Goal: Navigation & Orientation: Find specific page/section

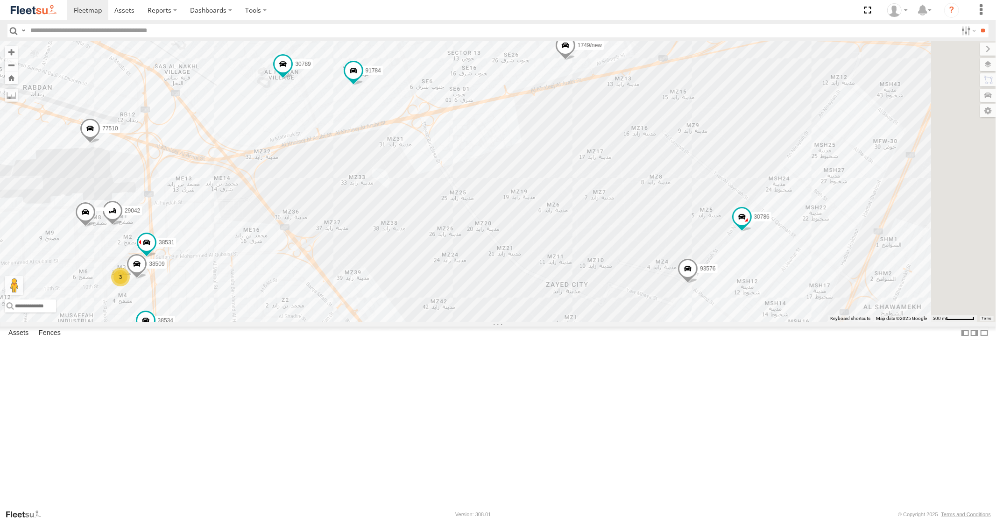
drag, startPoint x: 511, startPoint y: 232, endPoint x: 463, endPoint y: 367, distance: 143.7
click at [463, 321] on div "58358 91781 38534 77510 4251 3 30791 76594 30789 1749/new 38531 2 91784 30786 9…" at bounding box center [498, 181] width 996 height 280
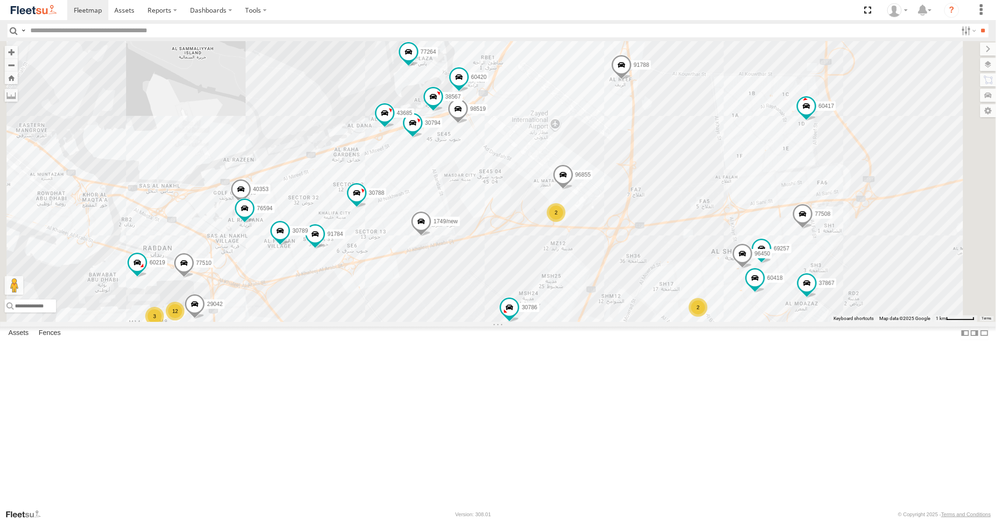
drag, startPoint x: 610, startPoint y: 229, endPoint x: 570, endPoint y: 296, distance: 77.9
click at [572, 294] on div "58358 91781 38534 77510 4251 30791 76594 30789 1749/new 91784 30786 93576 96434…" at bounding box center [498, 181] width 996 height 280
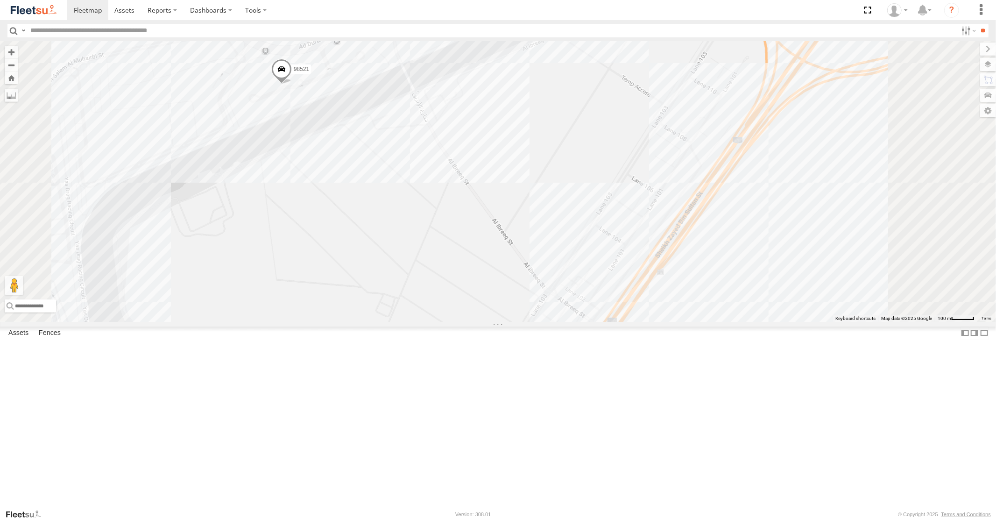
click at [291, 84] on span at bounding box center [281, 71] width 21 height 25
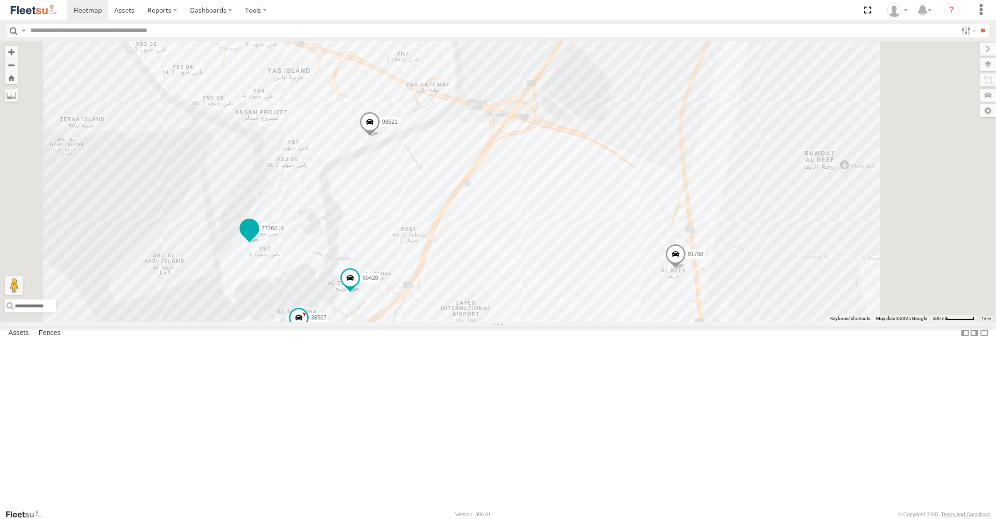
click at [258, 237] on span at bounding box center [249, 228] width 17 height 17
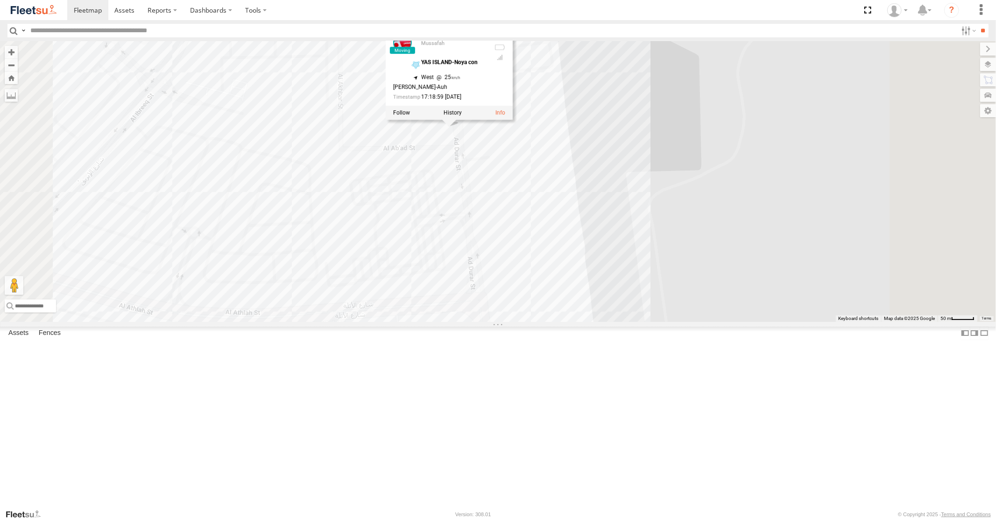
drag, startPoint x: 567, startPoint y: 124, endPoint x: 562, endPoint y: 246, distance: 122.4
click at [562, 246] on div "98521 60420 38567 30794 91788 77264 98519 43685 59169 69075 69075 Mussafah YAS …" at bounding box center [498, 181] width 996 height 280
click at [649, 218] on div "98521 60420 38567 30794 91788 77264 98519 43685 59169 69075 69075 Mussafah YAS …" at bounding box center [498, 181] width 996 height 280
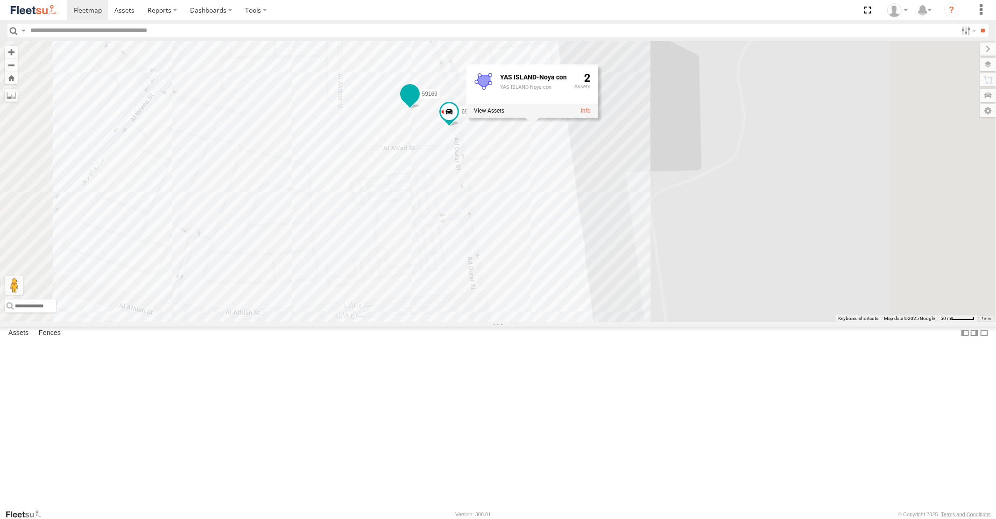
click at [418, 103] on span at bounding box center [409, 94] width 17 height 17
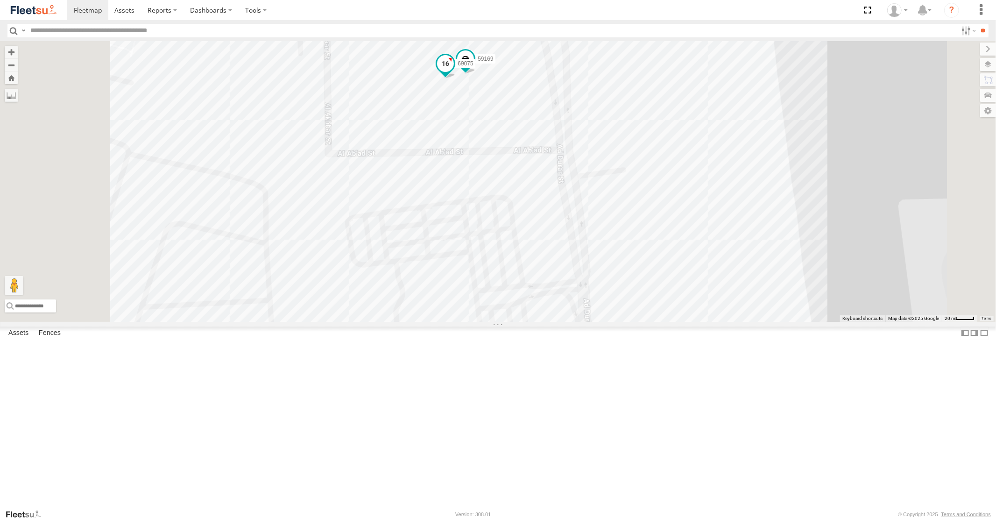
click at [454, 72] on span at bounding box center [445, 64] width 17 height 17
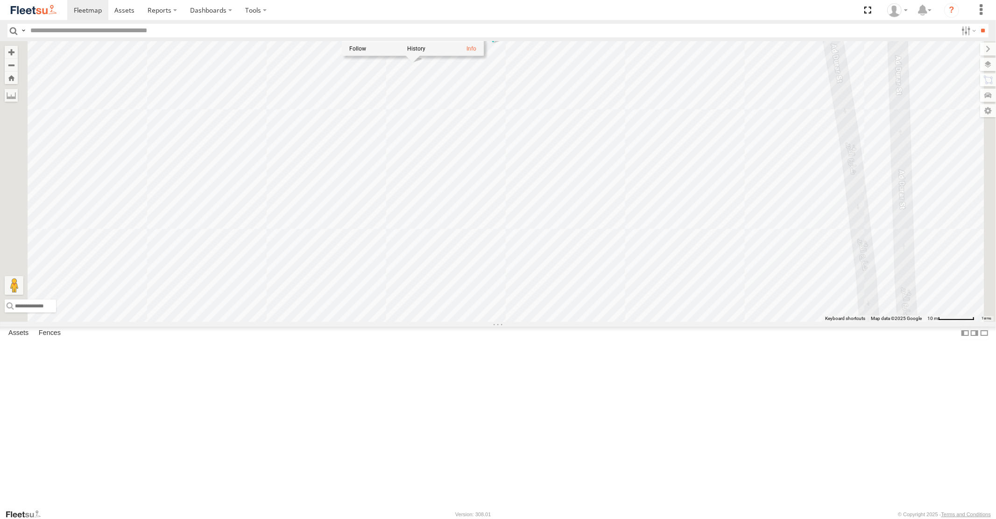
click at [501, 37] on span at bounding box center [492, 29] width 17 height 17
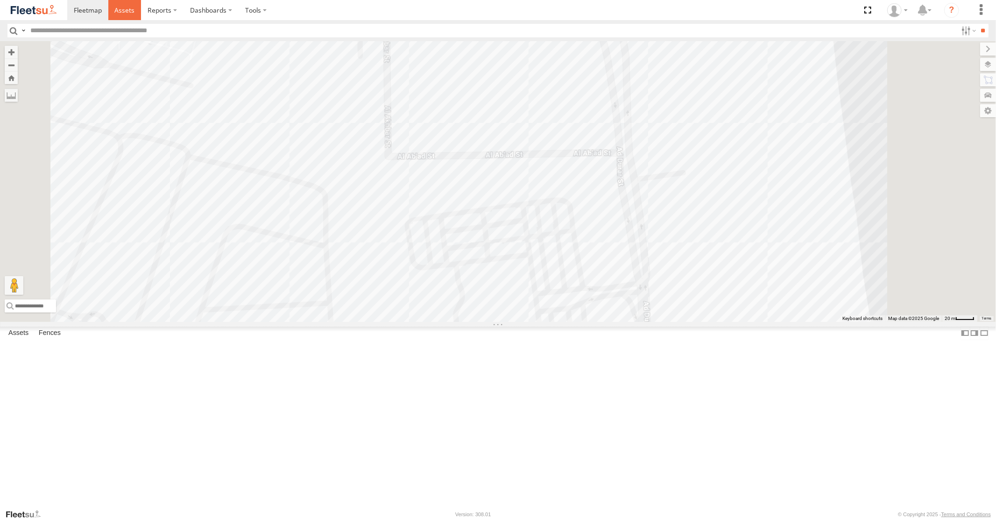
click at [119, 12] on span at bounding box center [124, 10] width 20 height 9
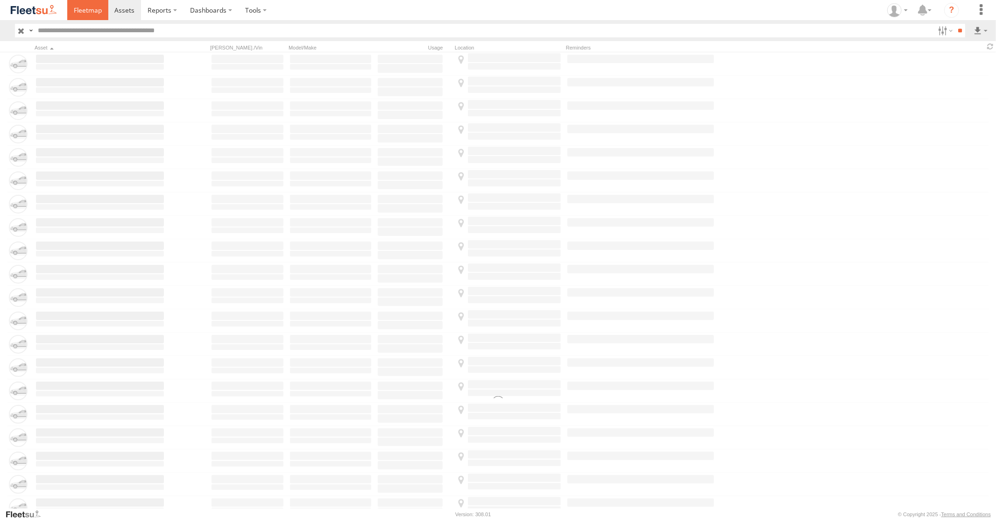
click at [91, 10] on span at bounding box center [88, 10] width 28 height 9
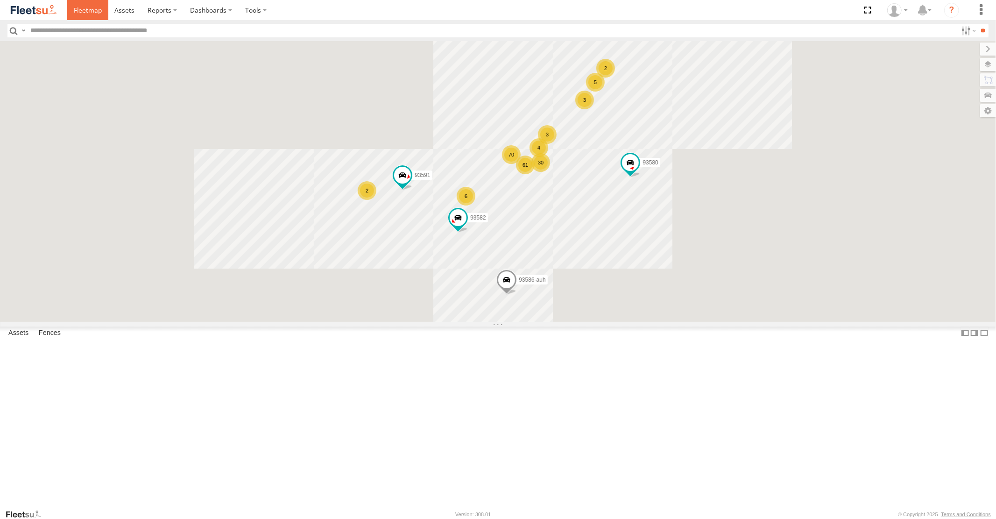
click at [85, 11] on span at bounding box center [88, 10] width 28 height 9
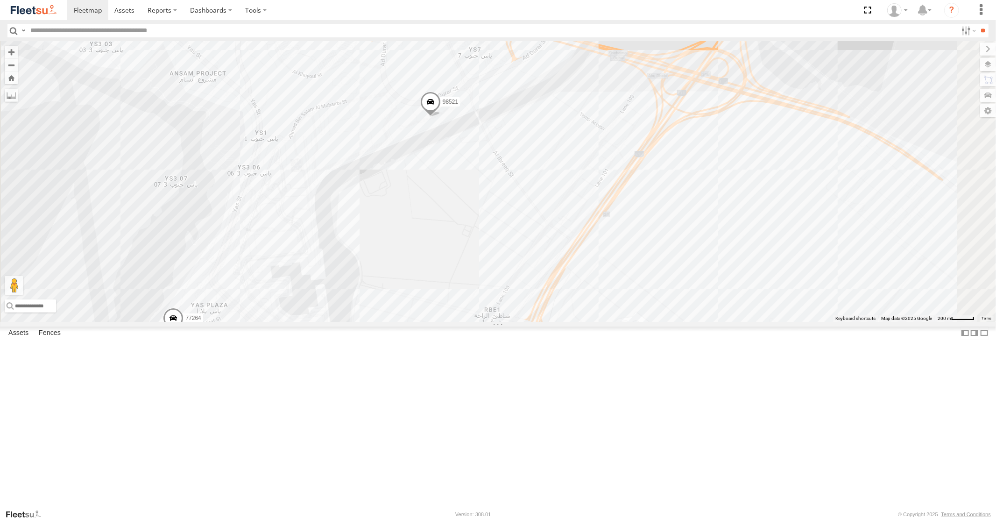
drag, startPoint x: 645, startPoint y: 184, endPoint x: 598, endPoint y: 255, distance: 85.5
click at [598, 254] on div "93582 93586-auh 93580 93591 30792 95150 /Q 93583 76543 88129 60417 30427 38527 …" at bounding box center [498, 181] width 996 height 280
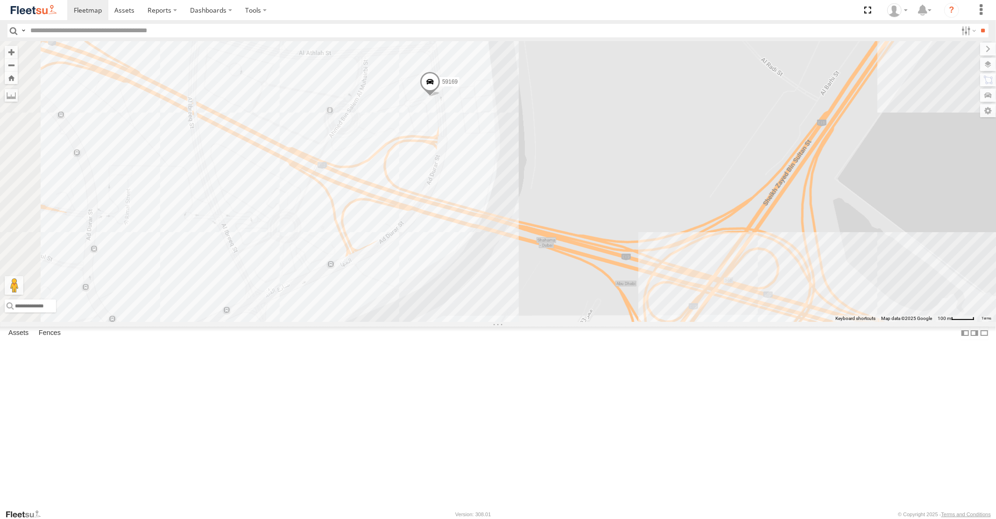
click at [440, 97] on span at bounding box center [429, 83] width 21 height 25
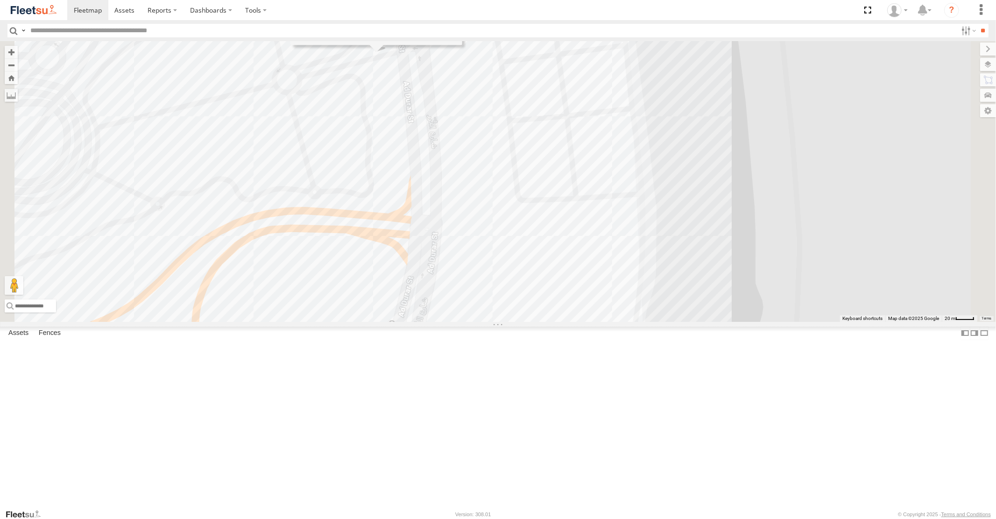
drag, startPoint x: 543, startPoint y: 160, endPoint x: 579, endPoint y: 209, distance: 61.2
click at [579, 209] on div "93582 93586-auh 93580 93591 30792 95150 /Q 93583 76543 88129 60417 30427 38527 …" at bounding box center [498, 181] width 996 height 280
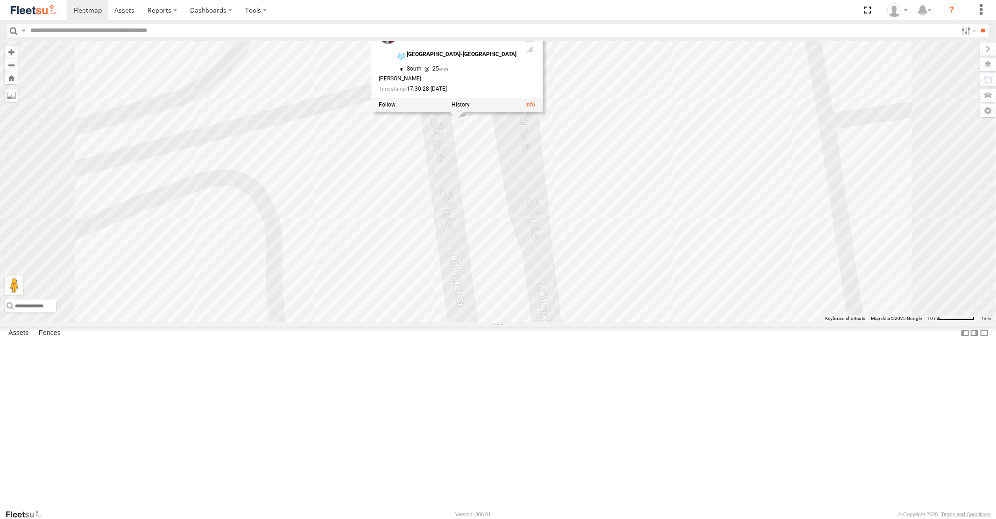
click at [572, 276] on div "93582 93586-auh 93580 93591 30792 95150 /Q 93583 76543 88129 60417 30427 38527 …" at bounding box center [498, 181] width 996 height 280
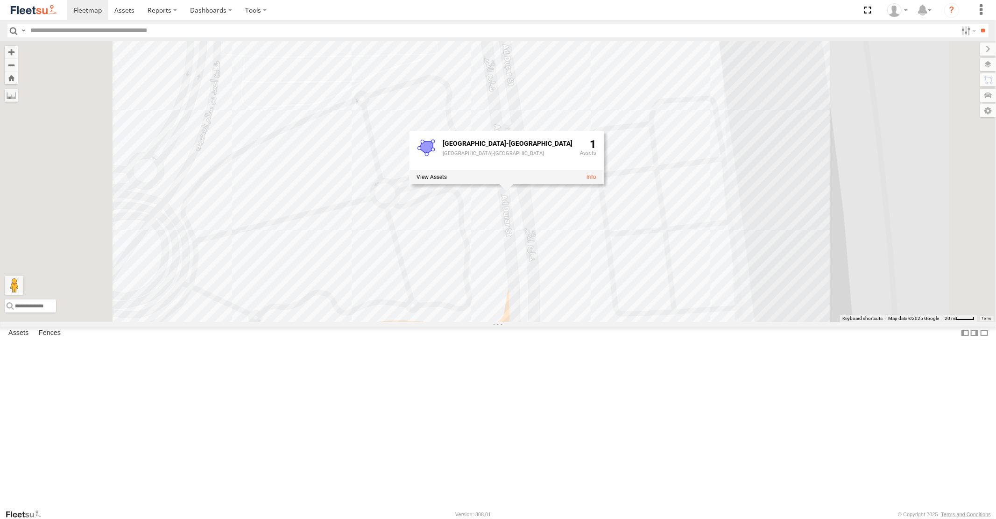
drag, startPoint x: 646, startPoint y: 396, endPoint x: 659, endPoint y: 306, distance: 91.1
click at [657, 316] on div "93582 93586-auh 93580 93591 30792 95150 /Q 93583 76543 88129 60417 30427 38527 …" at bounding box center [498, 181] width 996 height 280
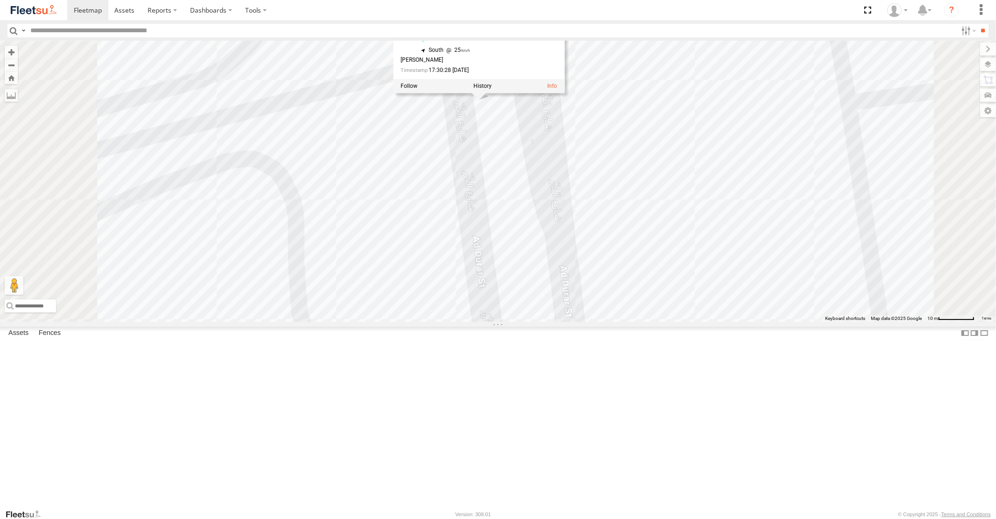
drag, startPoint x: 639, startPoint y: 126, endPoint x: 621, endPoint y: 241, distance: 116.2
click at [621, 241] on div "93582 93586-auh 93580 93591 30792 95150 /Q 93583 76543 88129 60417 30427 38527 …" at bounding box center [498, 181] width 996 height 280
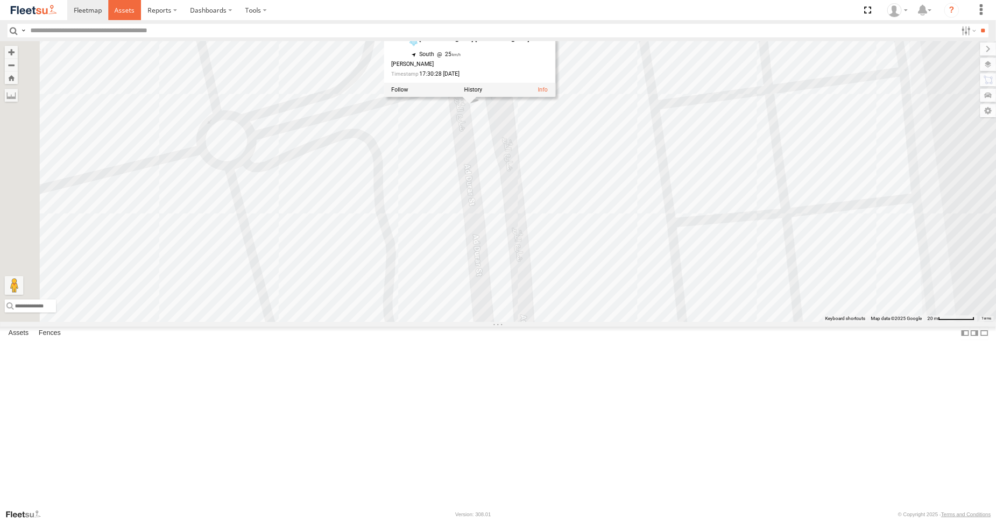
click at [121, 11] on span at bounding box center [124, 10] width 20 height 9
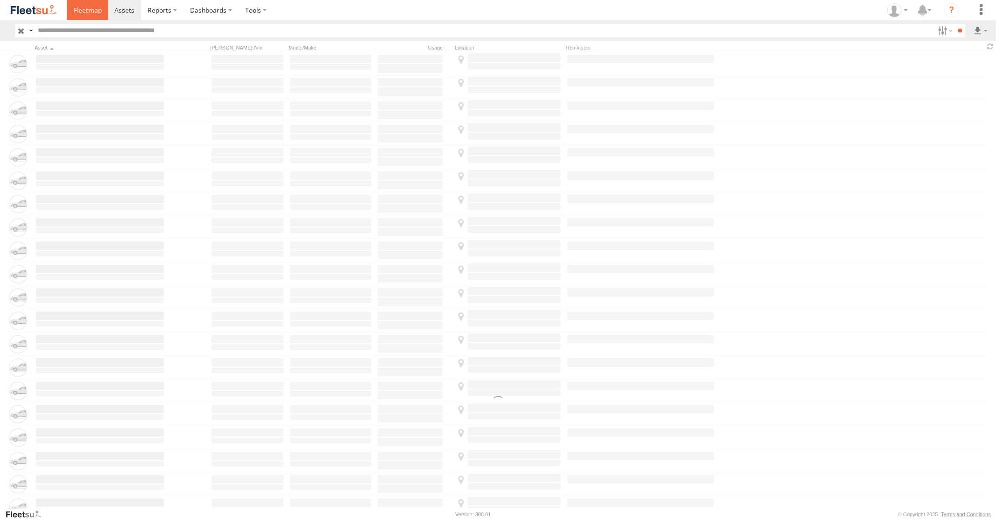
click at [86, 13] on span at bounding box center [88, 10] width 28 height 9
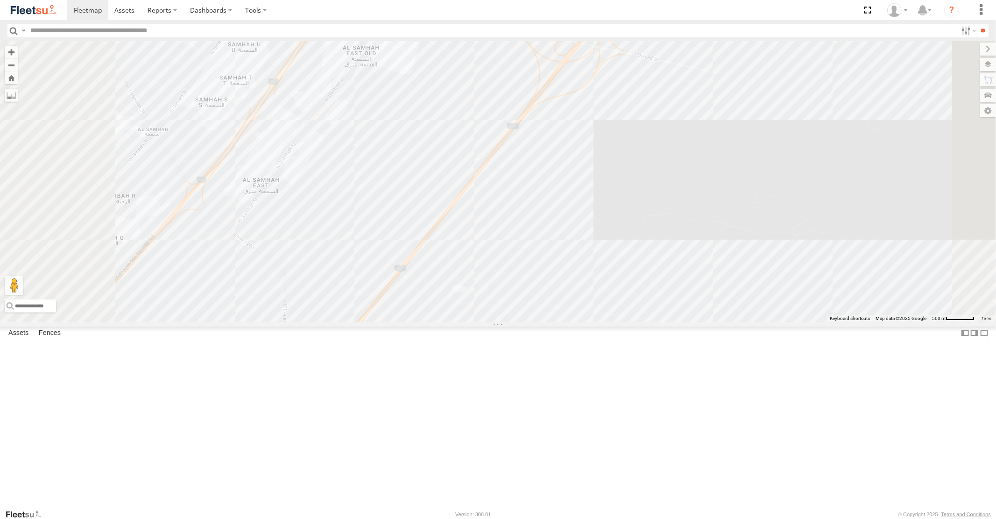
drag, startPoint x: 545, startPoint y: 106, endPoint x: 588, endPoint y: 72, distance: 54.8
click at [571, 86] on div "93582 93586-auh 93580 93591 30792 60417 93583 76543 38527 69107 93603 30782 307…" at bounding box center [498, 181] width 996 height 280
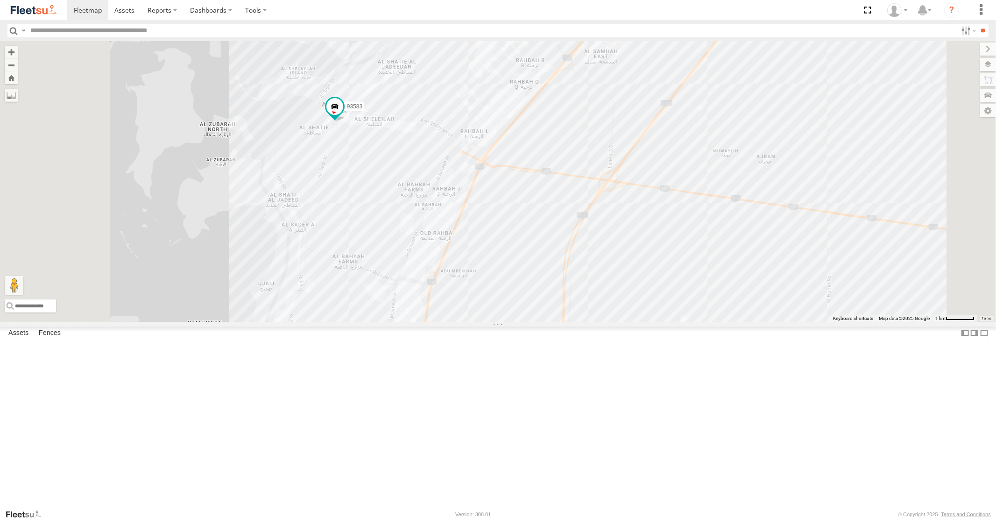
drag, startPoint x: 607, startPoint y: 409, endPoint x: 650, endPoint y: 255, distance: 159.6
click at [644, 294] on div "93582 93586-auh 93580 93591 30792 60417 93583 76543 38527 69107 93603 30782 307…" at bounding box center [498, 181] width 996 height 280
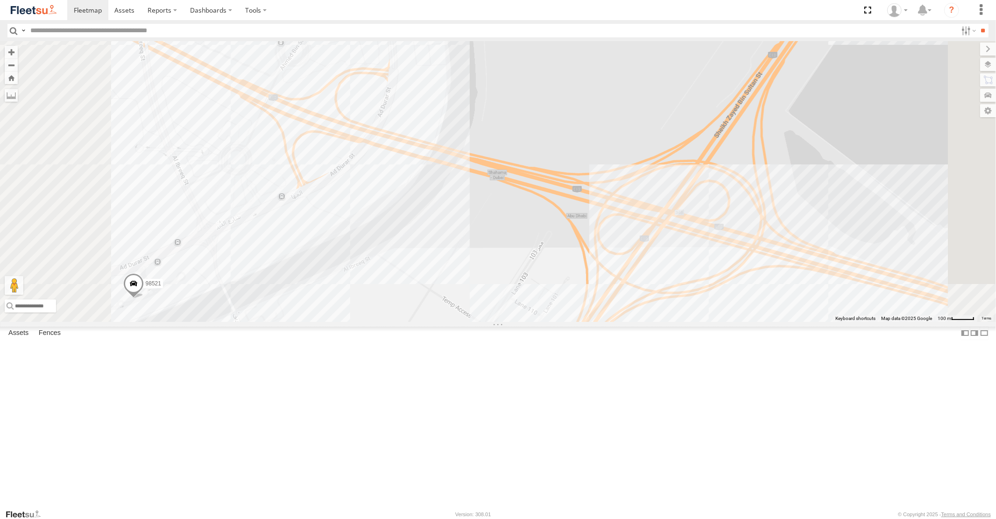
drag, startPoint x: 486, startPoint y: 116, endPoint x: 547, endPoint y: 259, distance: 155.2
click at [536, 247] on div "93582 93586-auh 93580 93591 30792 60417 93583 76543 38527 69107 93603 30782 307…" at bounding box center [498, 181] width 996 height 280
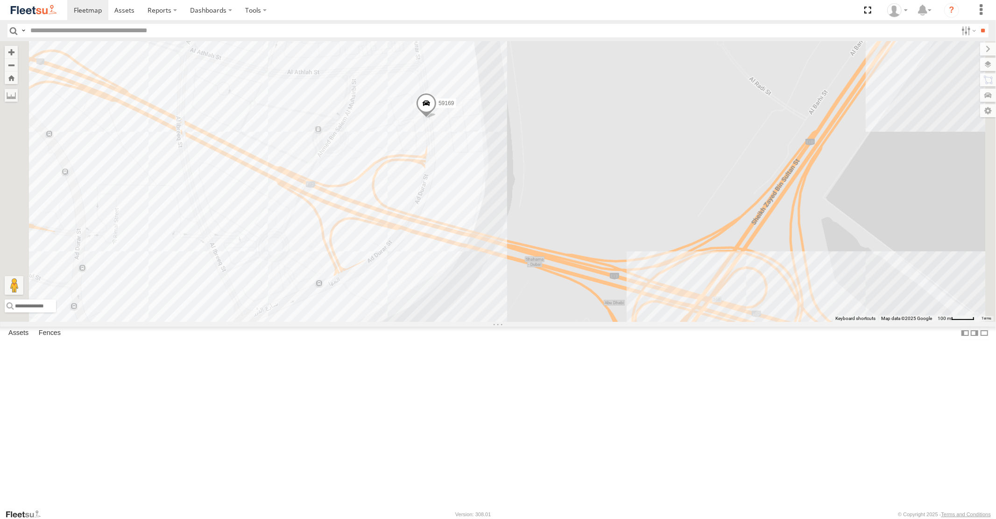
click at [437, 118] on span at bounding box center [426, 105] width 21 height 25
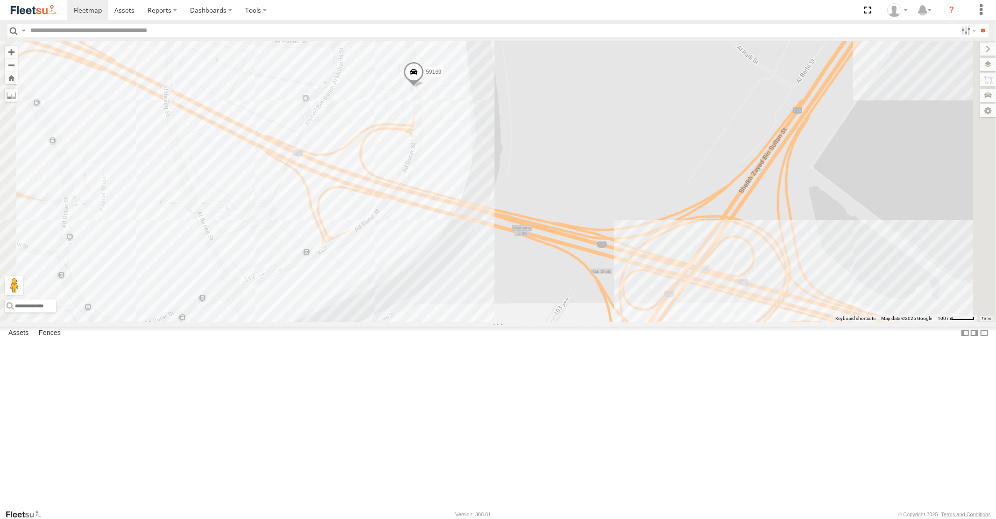
click at [424, 87] on span at bounding box center [413, 74] width 21 height 25
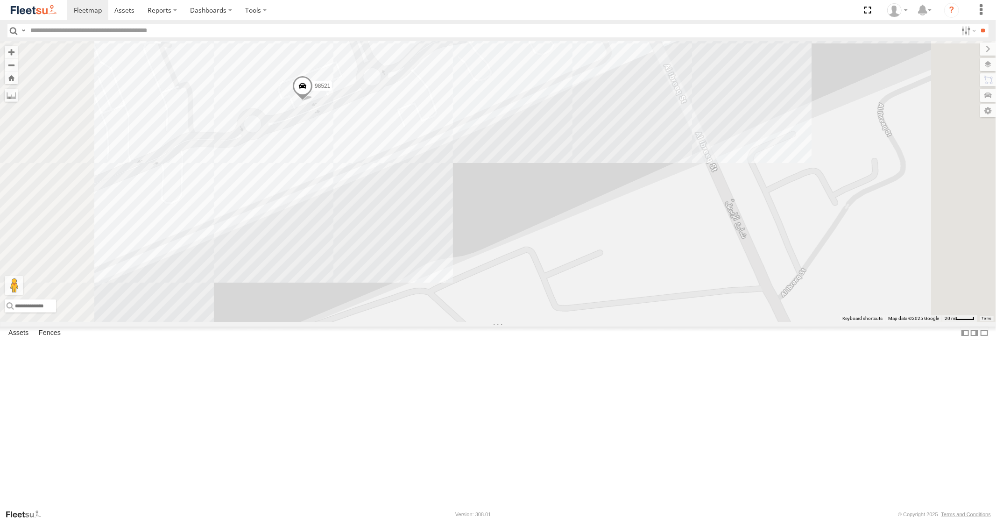
click at [313, 101] on span at bounding box center [302, 88] width 21 height 25
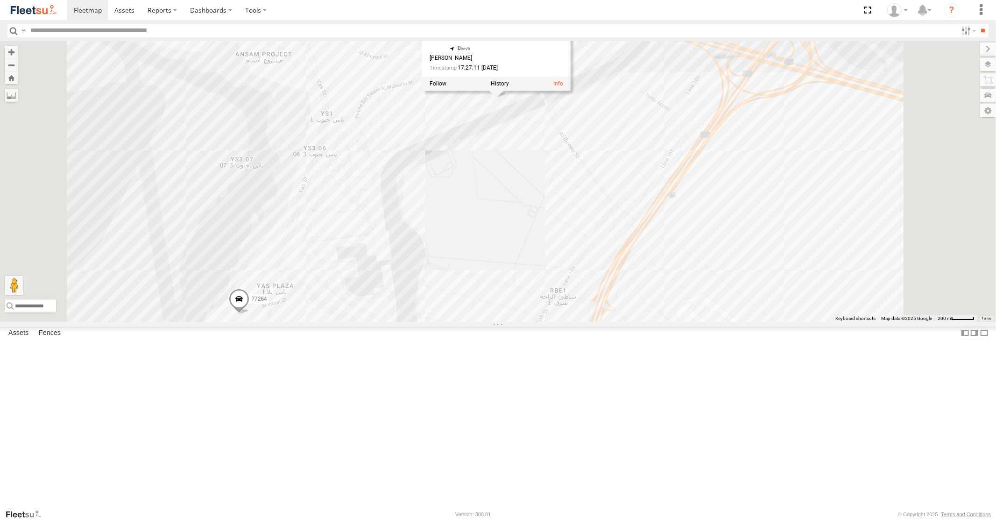
click at [595, 40] on span at bounding box center [584, 26] width 21 height 25
drag, startPoint x: 659, startPoint y: 226, endPoint x: 648, endPoint y: 235, distance: 14.3
click at [651, 235] on div "93582 93586-auh 93580 93591 30792 60417 93583 76543 38527 69107 93603 30782 307…" at bounding box center [498, 181] width 996 height 280
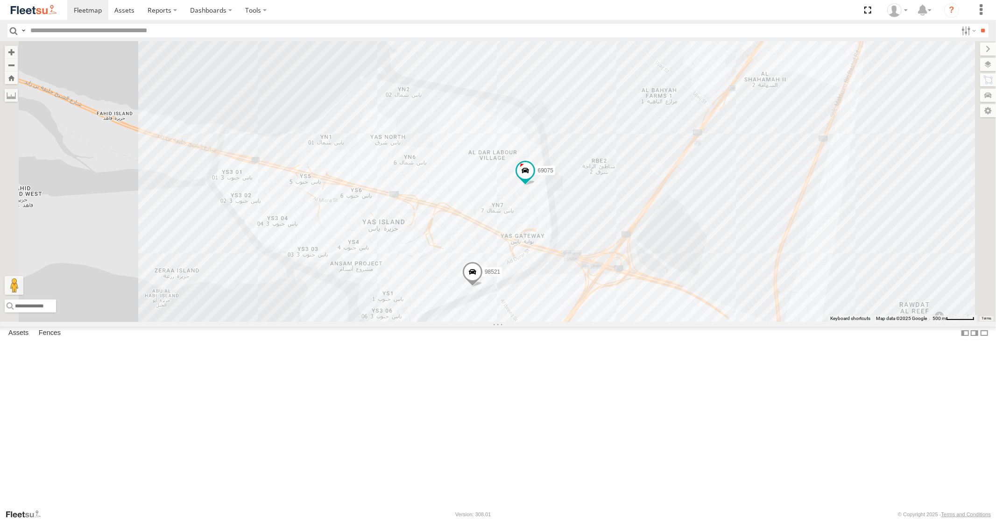
drag, startPoint x: 653, startPoint y: 437, endPoint x: 651, endPoint y: 274, distance: 162.9
click at [651, 321] on div "98521 69075 69107 77264" at bounding box center [498, 181] width 996 height 280
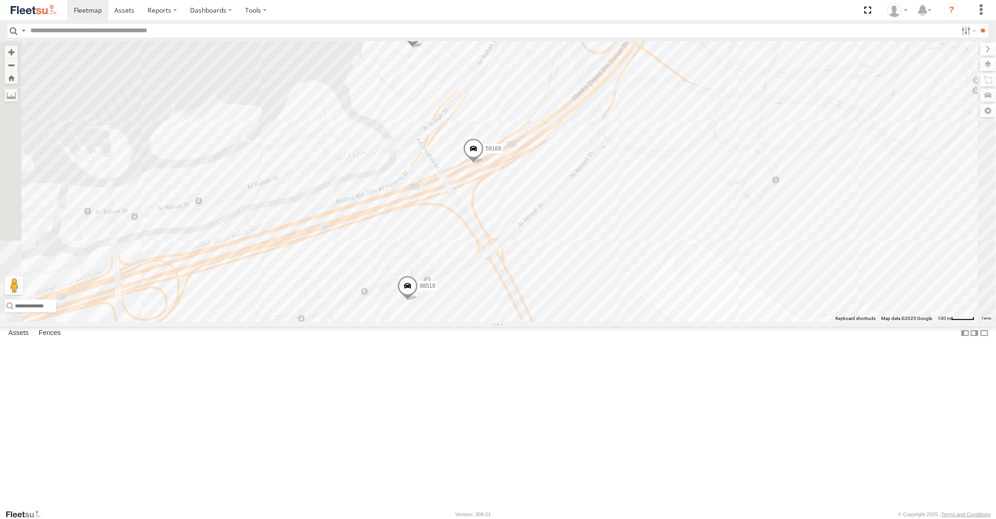
click at [484, 164] on span at bounding box center [473, 151] width 21 height 25
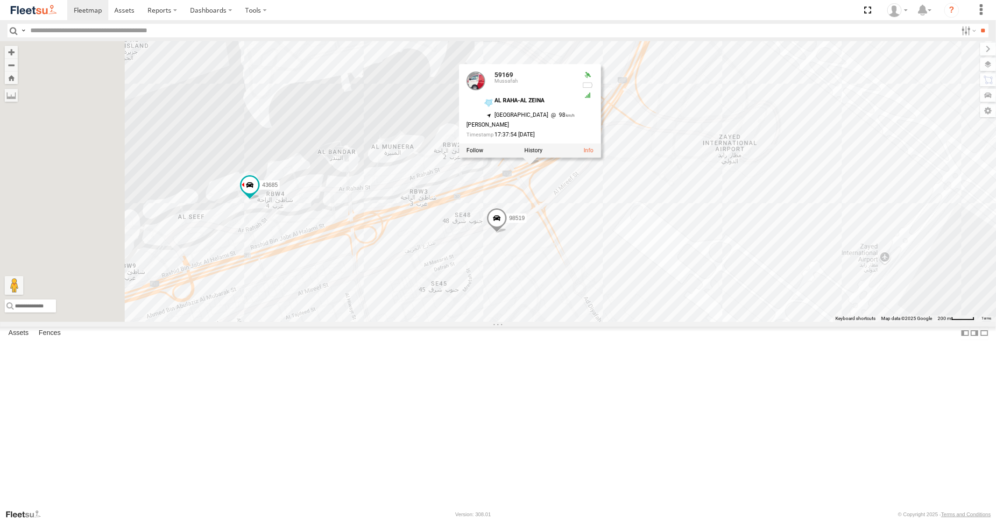
drag, startPoint x: 509, startPoint y: 296, endPoint x: 594, endPoint y: 296, distance: 85.4
click at [588, 297] on div "98521 59169 69075 69107 77264 96855 91788 60420 30788 98519 43685 59169 Mussafa…" at bounding box center [498, 181] width 996 height 280
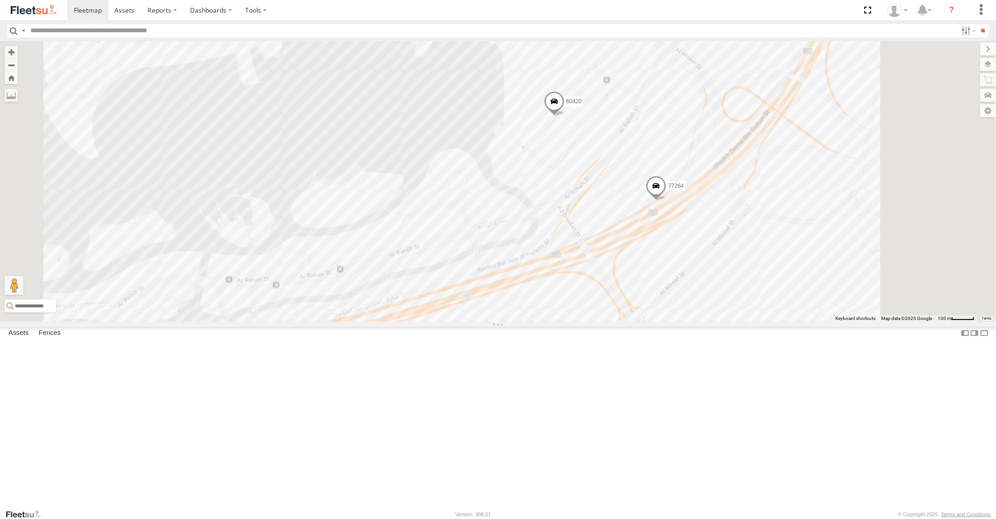
click at [666, 201] on span at bounding box center [656, 188] width 21 height 25
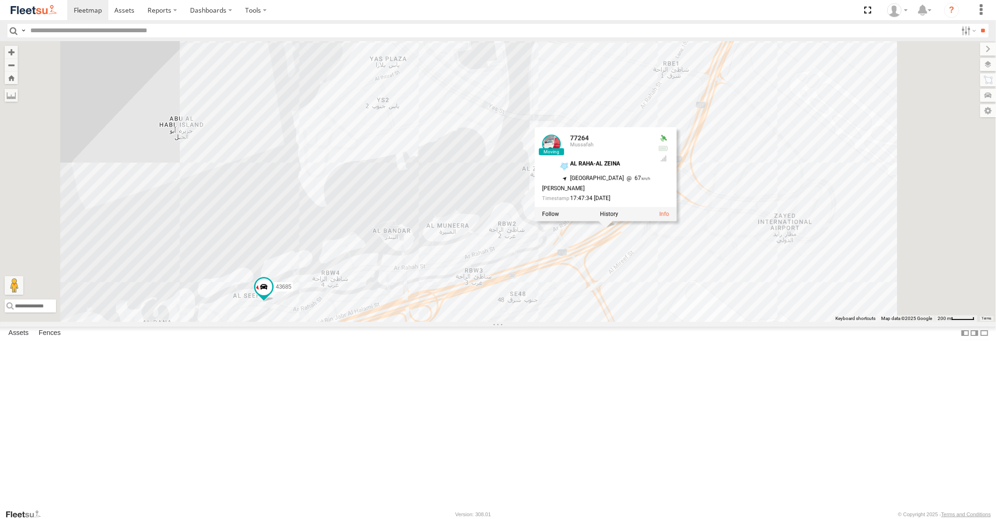
drag, startPoint x: 623, startPoint y: 403, endPoint x: 707, endPoint y: 338, distance: 106.5
click at [694, 321] on div "60420 77264 77264 Mussafah AL RAHA-AL ZEINA 24.45167 , 54.61922 South West 67 I…" at bounding box center [498, 181] width 996 height 280
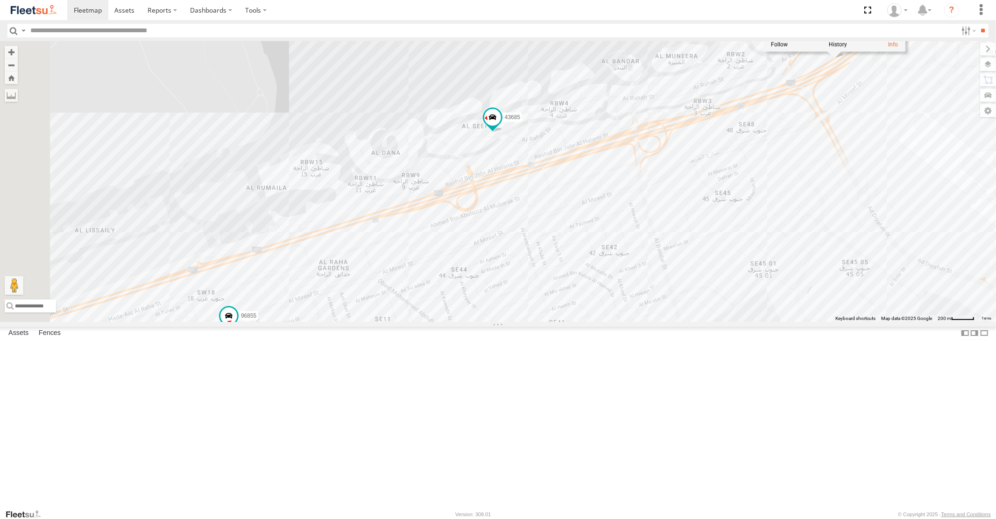
click at [647, 281] on div "60420 77264 77264 Mussafah AL RAHA-AL ZEINA 24.45167 , 54.61922 South West 67 I…" at bounding box center [498, 181] width 996 height 280
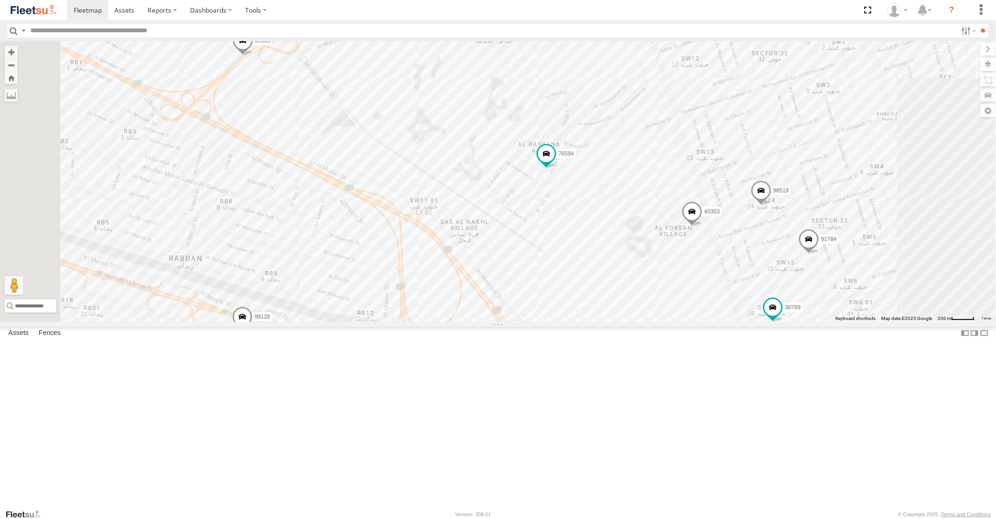
click at [253, 56] on span at bounding box center [242, 42] width 21 height 25
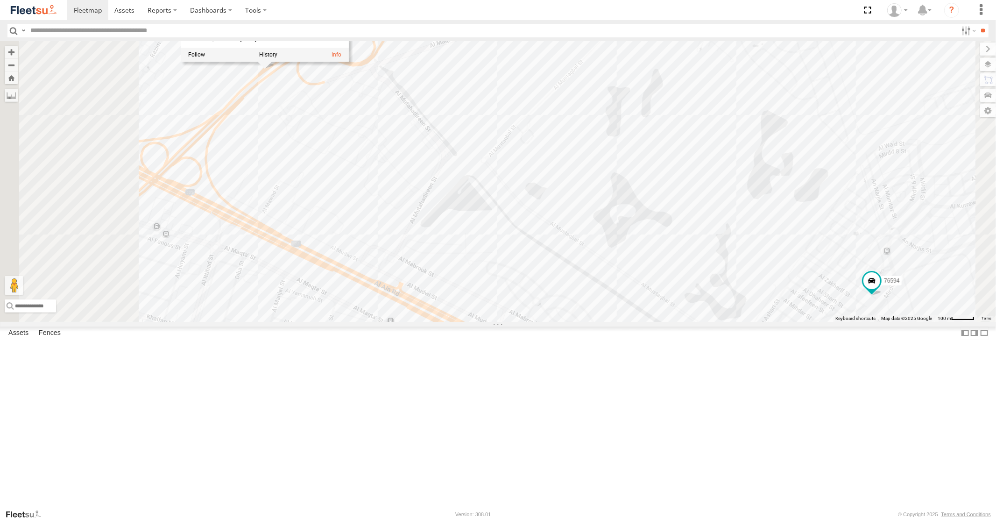
drag, startPoint x: 380, startPoint y: 174, endPoint x: 435, endPoint y: 202, distance: 62.4
click at [434, 204] on div "60420 77264 43685 96855 40353 76594 30789 91784 91788 98519 59169 99128 59169 M…" at bounding box center [498, 181] width 996 height 280
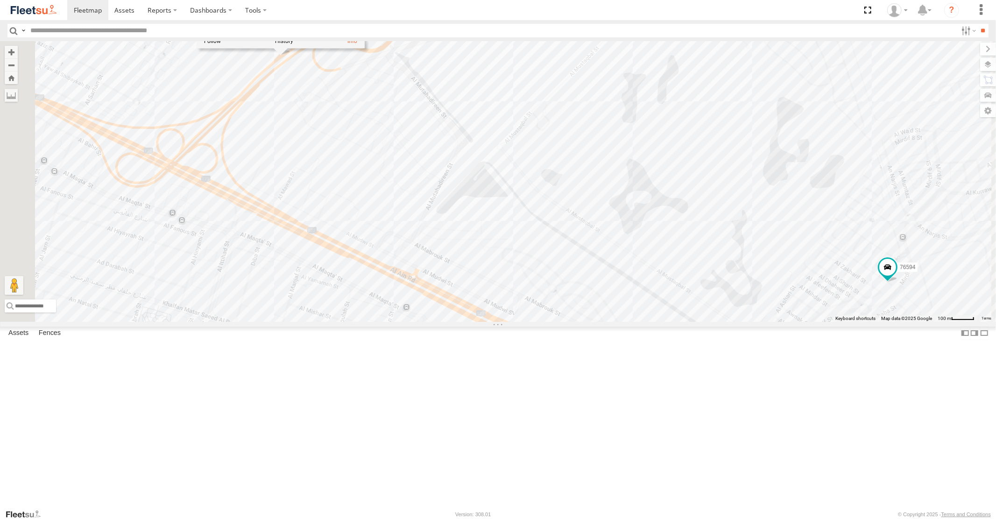
drag, startPoint x: 416, startPoint y: 201, endPoint x: 474, endPoint y: 167, distance: 67.6
click at [471, 170] on div "60420 77264 43685 96855 40353 76594 30789 91784 91788 98519 59169 99128 59169 M…" at bounding box center [498, 181] width 996 height 280
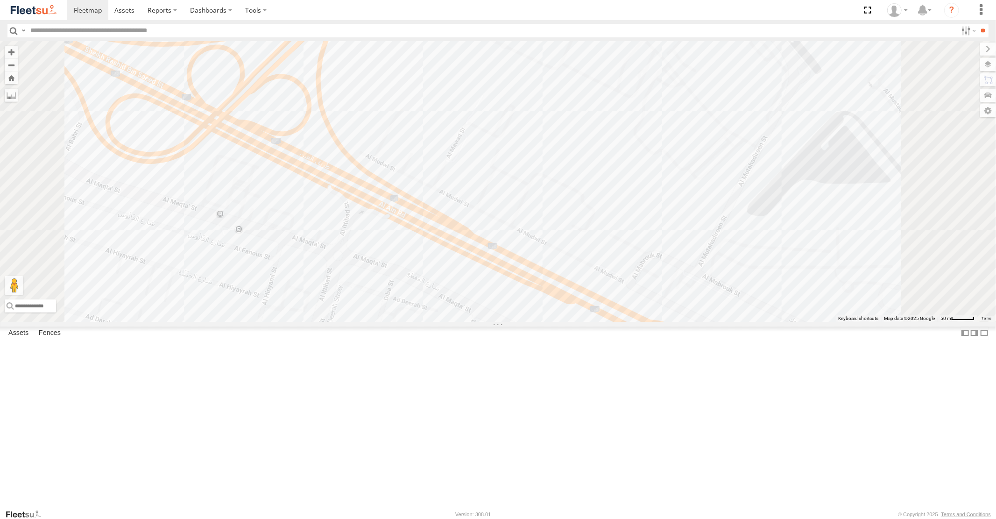
drag, startPoint x: 495, startPoint y: 145, endPoint x: 522, endPoint y: 153, distance: 28.2
click at [515, 153] on div "60420 77264 43685 96855 40353 76594 30789 91784 91788 98519 59169 99128 59169 M…" at bounding box center [498, 181] width 996 height 280
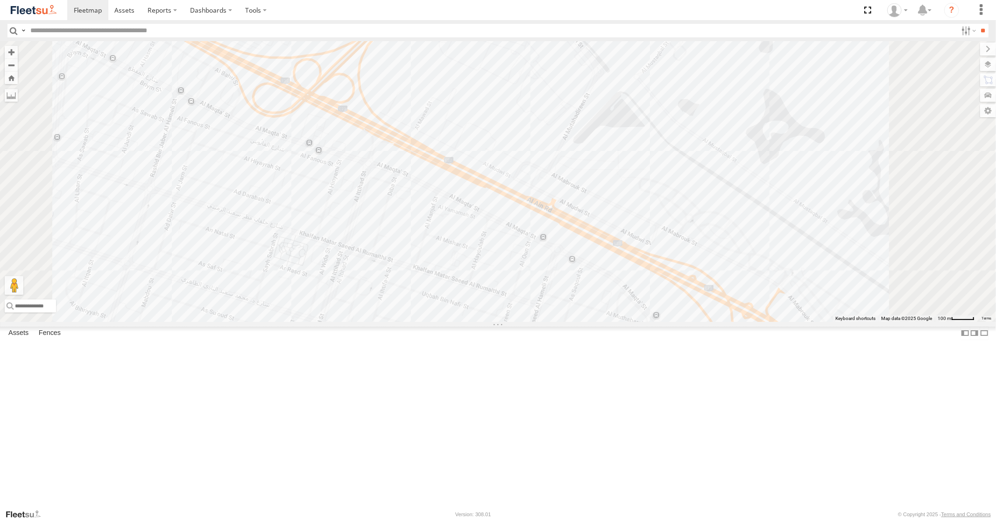
drag, startPoint x: 777, startPoint y: 264, endPoint x: 625, endPoint y: 167, distance: 180.3
click at [659, 205] on div "60420 77264 43685 96855 40353 76594 30789 91784 91788 98519 59169 99128 59169 M…" at bounding box center [498, 181] width 996 height 280
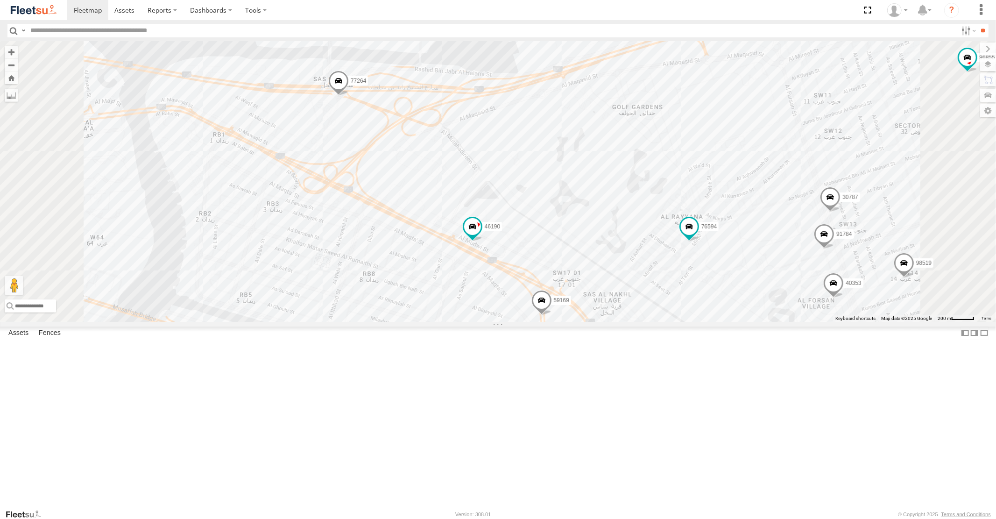
click at [348, 96] on span at bounding box center [338, 83] width 21 height 25
click at [480, 235] on span at bounding box center [472, 226] width 17 height 17
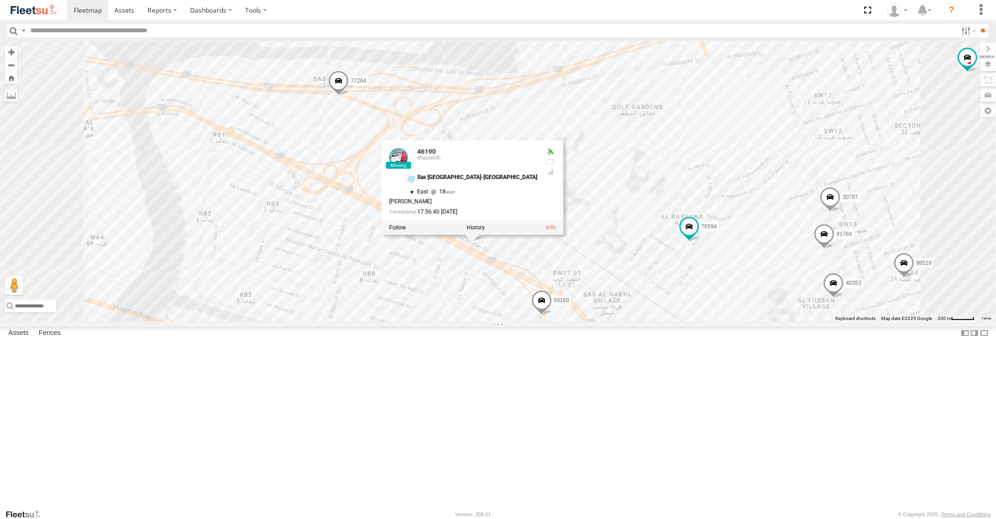
click at [551, 315] on span at bounding box center [541, 302] width 21 height 25
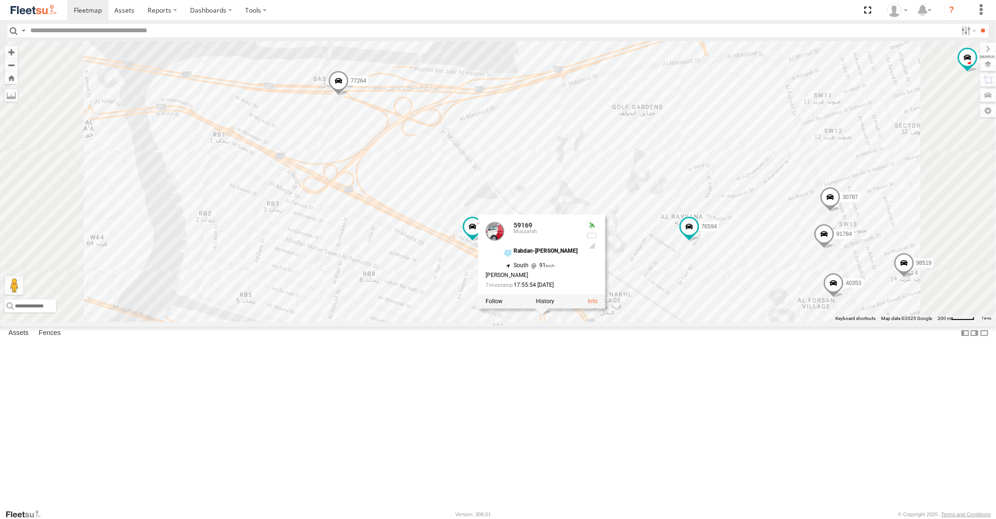
drag, startPoint x: 711, startPoint y: 441, endPoint x: 704, endPoint y: 324, distance: 117.8
click at [704, 321] on div "46190 77264 59169 76594 77510 29040 40353 68937 30789 96855 99450 30788 98519 6…" at bounding box center [498, 181] width 996 height 280
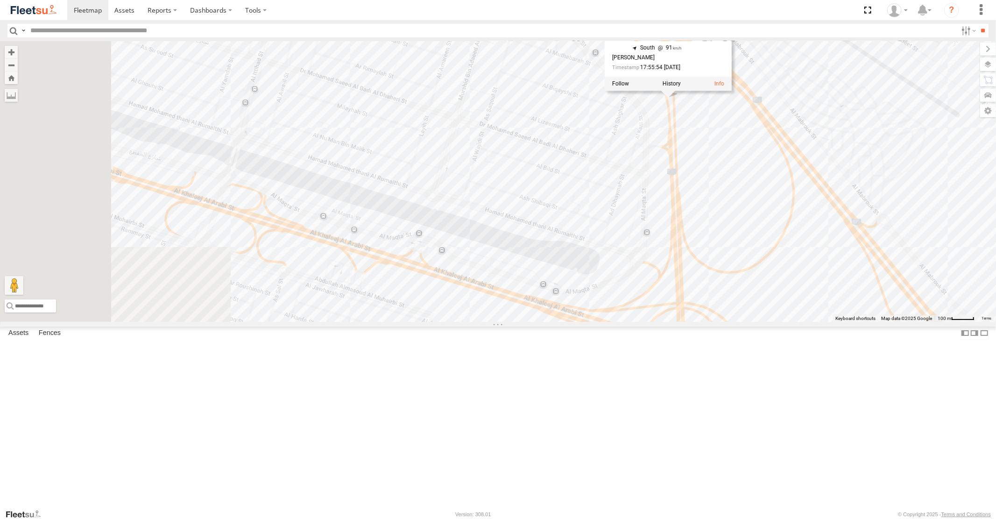
drag, startPoint x: 636, startPoint y: 437, endPoint x: 805, endPoint y: 371, distance: 181.4
click at [801, 321] on div "46190 77264 59169 76594 77510 29040 40353 68937 30789 96855 99450 30788 98519 6…" at bounding box center [498, 181] width 996 height 280
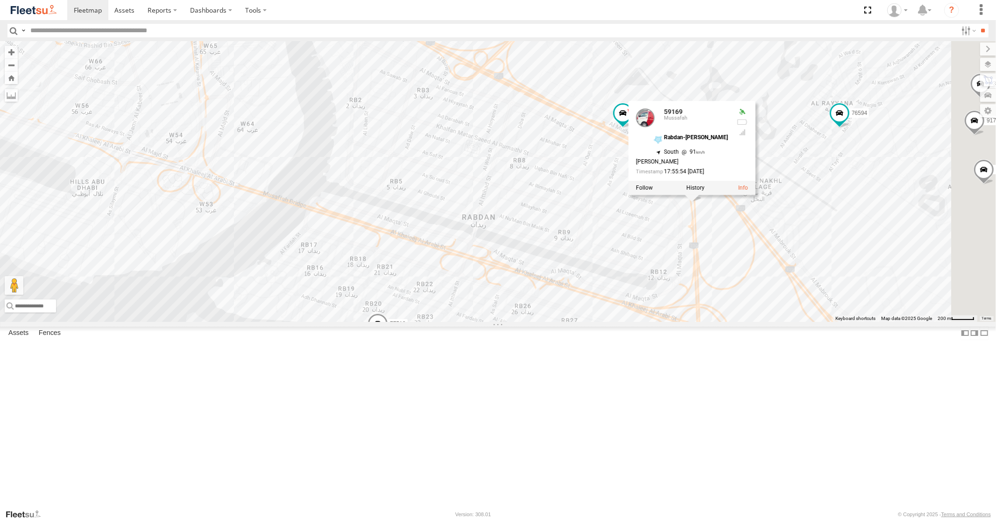
drag, startPoint x: 823, startPoint y: 459, endPoint x: 819, endPoint y: 374, distance: 85.1
click at [819, 321] on div "46190 77264 59169 76594 77510 29040 40353 68937 30789 96855 99450 30788 98519 6…" at bounding box center [498, 181] width 996 height 280
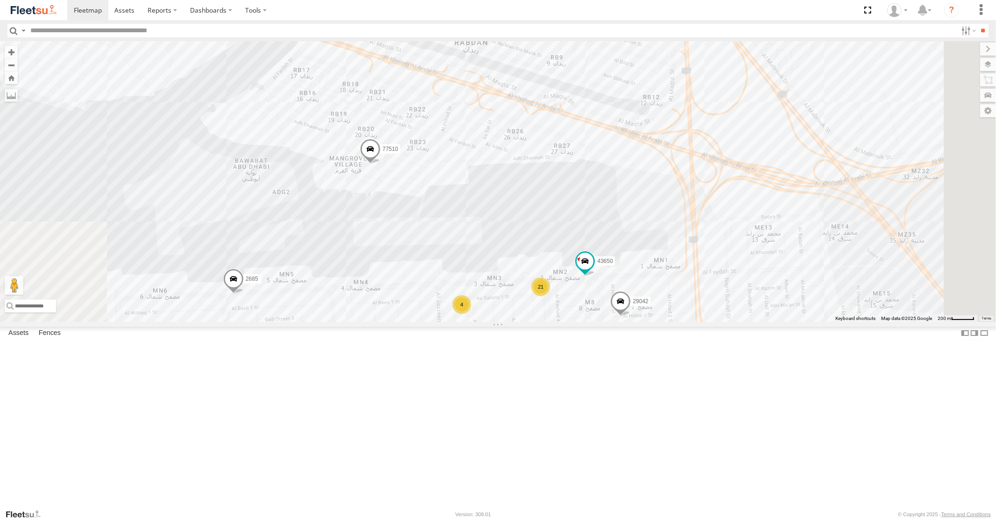
drag, startPoint x: 839, startPoint y: 249, endPoint x: 779, endPoint y: 370, distance: 135.5
click at [779, 321] on div "46190 77264 59169 76594 77510 29040 40353 68937 30789 96855 99450 30788 98519 6…" at bounding box center [498, 181] width 996 height 280
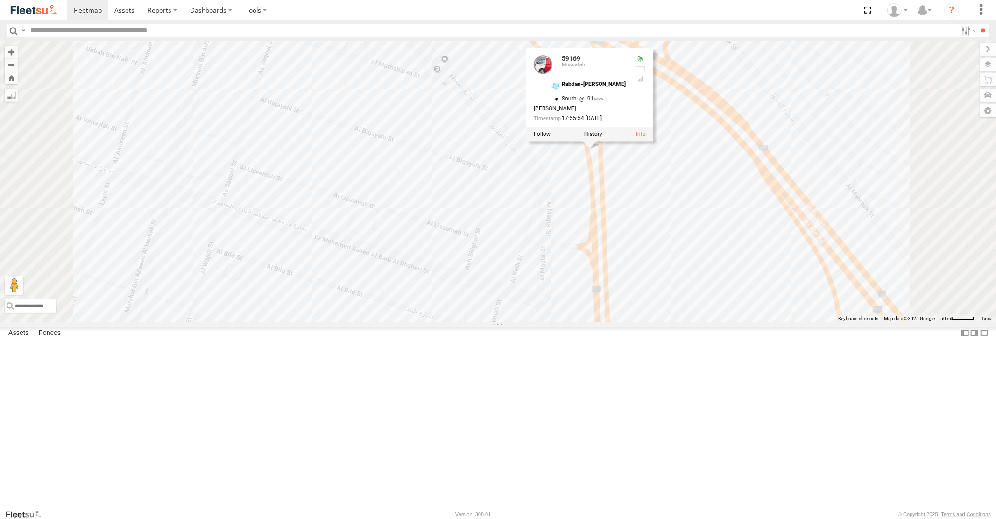
click at [768, 321] on div "46190 77264 59169 76594 77510 29040 40353 68937 30789 96855 99450 30788 98519 6…" at bounding box center [498, 181] width 996 height 280
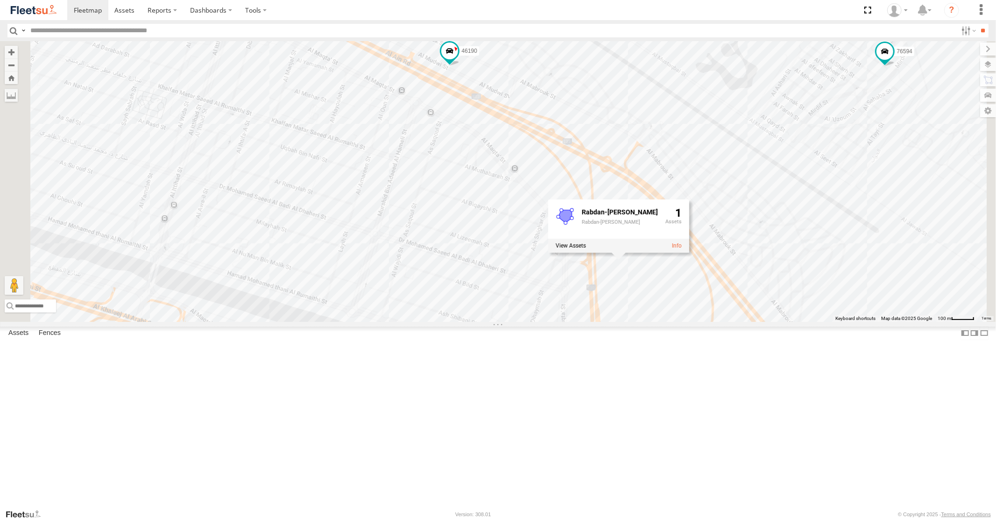
drag, startPoint x: 759, startPoint y: 338, endPoint x: 761, endPoint y: 327, distance: 11.0
click at [761, 321] on div "46190 77264 59169 76594 77510 29040 40353 68937 30789 96855 99450 30788 98519 6…" at bounding box center [498, 181] width 996 height 280
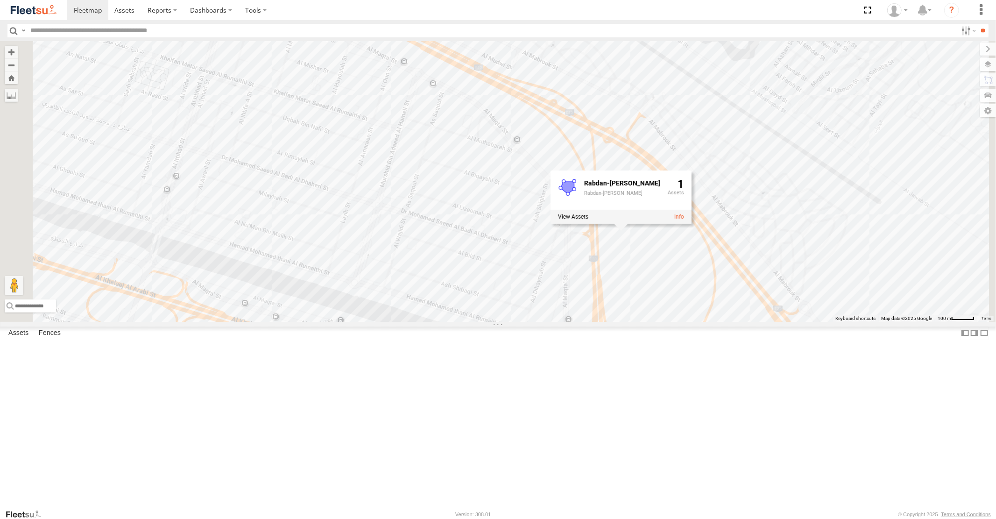
drag, startPoint x: 775, startPoint y: 346, endPoint x: 772, endPoint y: 284, distance: 62.2
click at [774, 305] on div "46190 77264 59169 76594 77510 29040 40353 68937 30789 96855 99450 30788 98519 6…" at bounding box center [498, 181] width 996 height 280
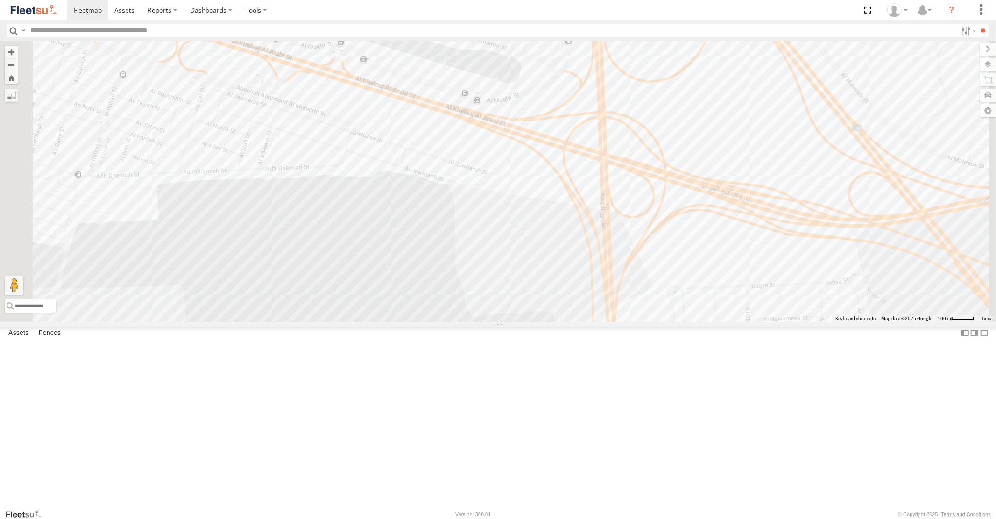
drag, startPoint x: 763, startPoint y: 387, endPoint x: 762, endPoint y: 311, distance: 75.6
click at [762, 315] on div "46190 77264 59169 76594 77510 29040 40353 68937 30789 96855 99450 30788 98519 6…" at bounding box center [498, 181] width 996 height 280
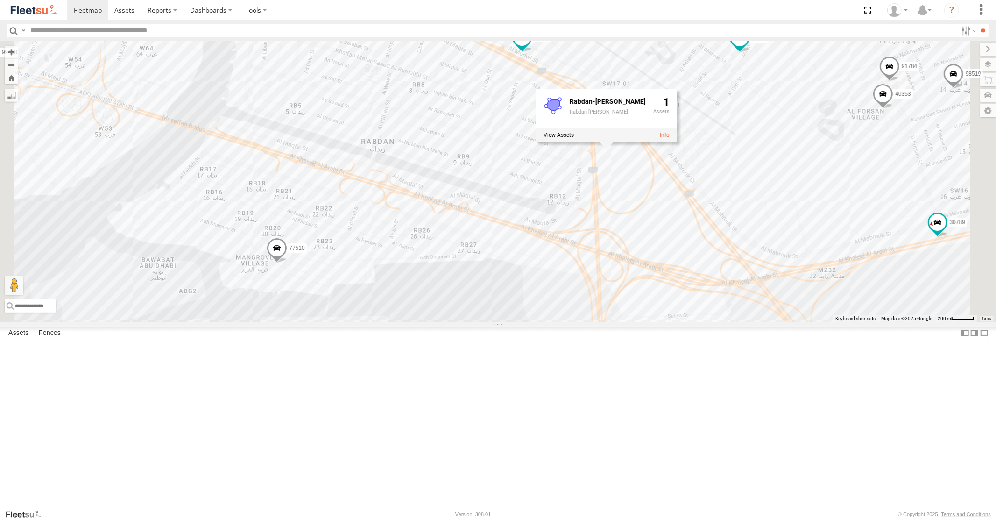
drag, startPoint x: 775, startPoint y: 183, endPoint x: 739, endPoint y: 352, distance: 173.0
click at [739, 321] on div "46190 77264 59169 76594 77510 29040 40353 68937 30789 96855 99450 30788 98519 6…" at bounding box center [498, 181] width 996 height 280
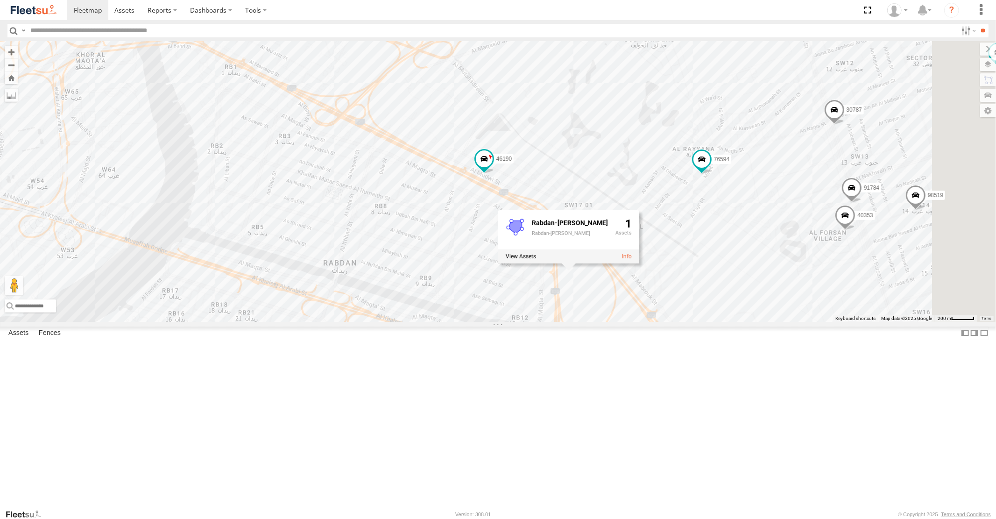
click at [631, 234] on div "46190 77264 59169 76594 77510 29040 40353 68937 30789 96855 99450 30788 98519 6…" at bounding box center [498, 181] width 996 height 280
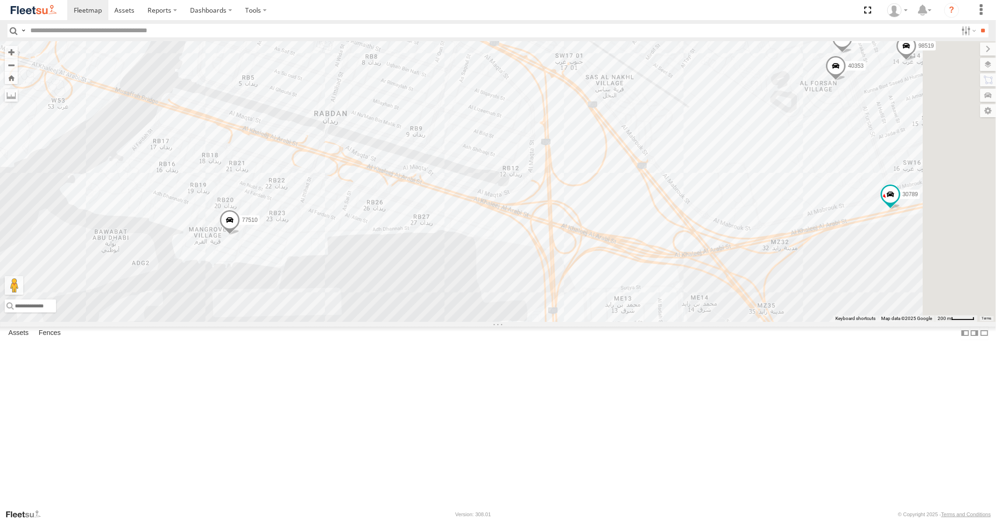
drag, startPoint x: 746, startPoint y: 421, endPoint x: 736, endPoint y: 255, distance: 165.5
click at [736, 259] on div "46190 77264 59169 76594 77510 29040 40353 68937 30789 96855 99450 30788 98519 6…" at bounding box center [498, 181] width 996 height 280
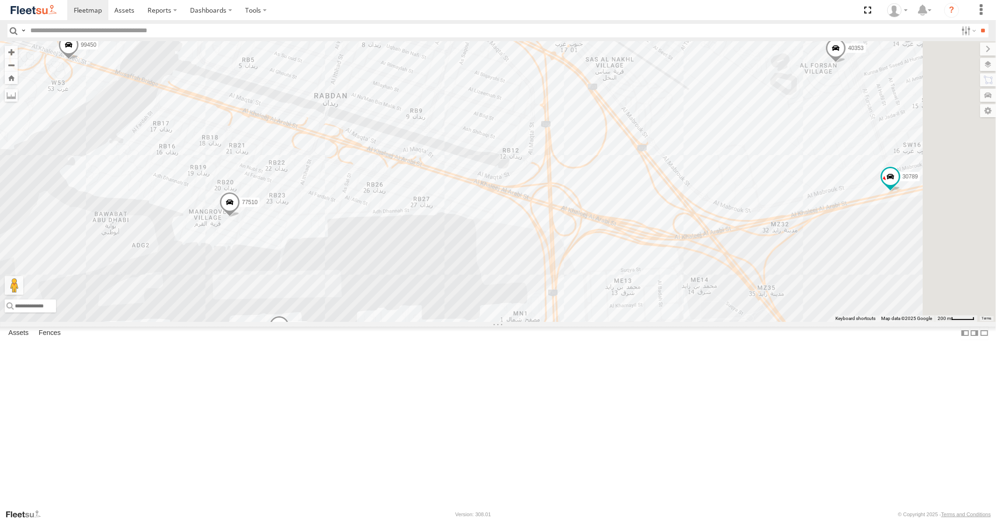
drag, startPoint x: 711, startPoint y: 332, endPoint x: 733, endPoint y: 233, distance: 102.4
click at [731, 235] on div "46190 77264 59169 76594 77510 29040 40353 68937 30789 96855 99450 30788 98519 6…" at bounding box center [498, 181] width 996 height 280
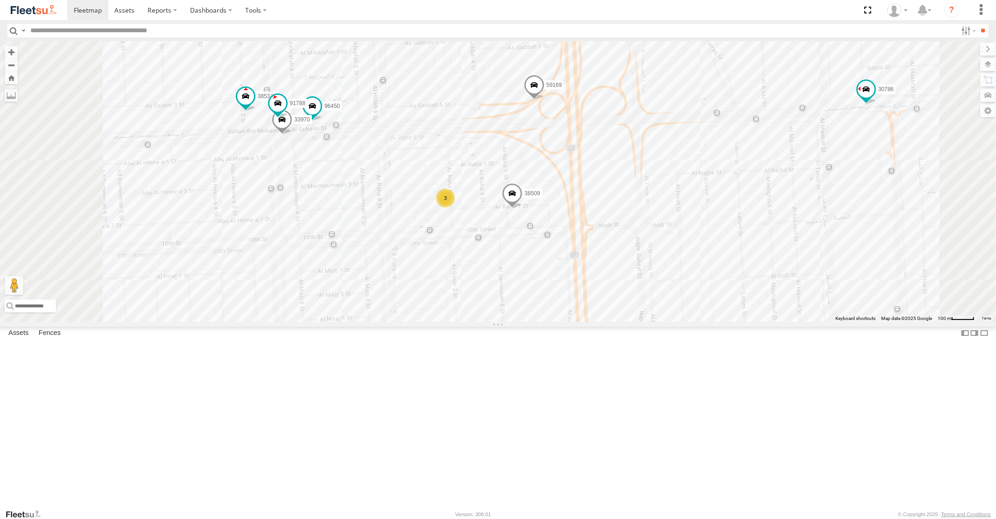
drag, startPoint x: 728, startPoint y: 399, endPoint x: 732, endPoint y: 234, distance: 164.8
click at [732, 257] on div "46190 77264 59169 76594 77510 29040 40353 68937 30789 96855 99450 30788 98519 6…" at bounding box center [498, 181] width 996 height 280
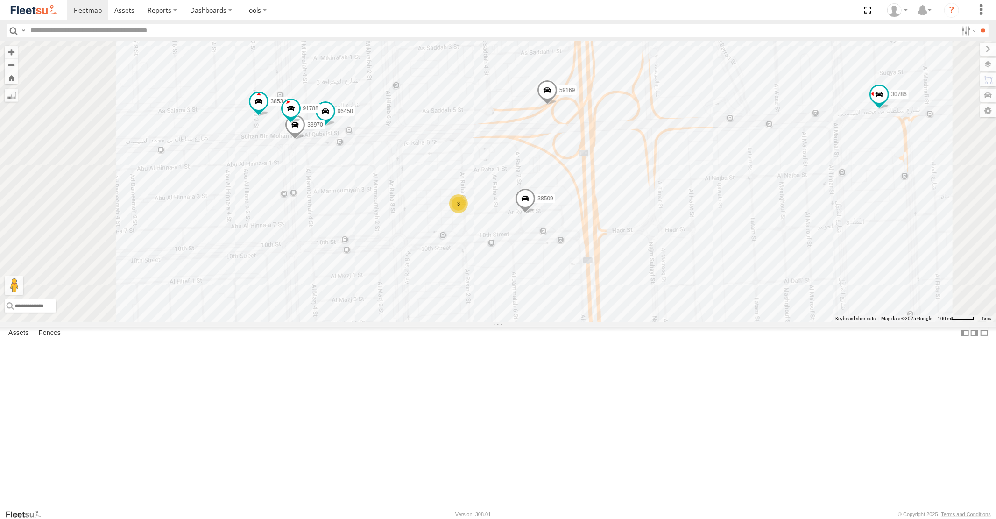
drag, startPoint x: 703, startPoint y: 340, endPoint x: 721, endPoint y: 384, distance: 47.8
click at [720, 321] on div "46190 77264 59169 76594 77510 29040 40353 68937 30789 96855 99450 30788 98519 6…" at bounding box center [498, 181] width 996 height 280
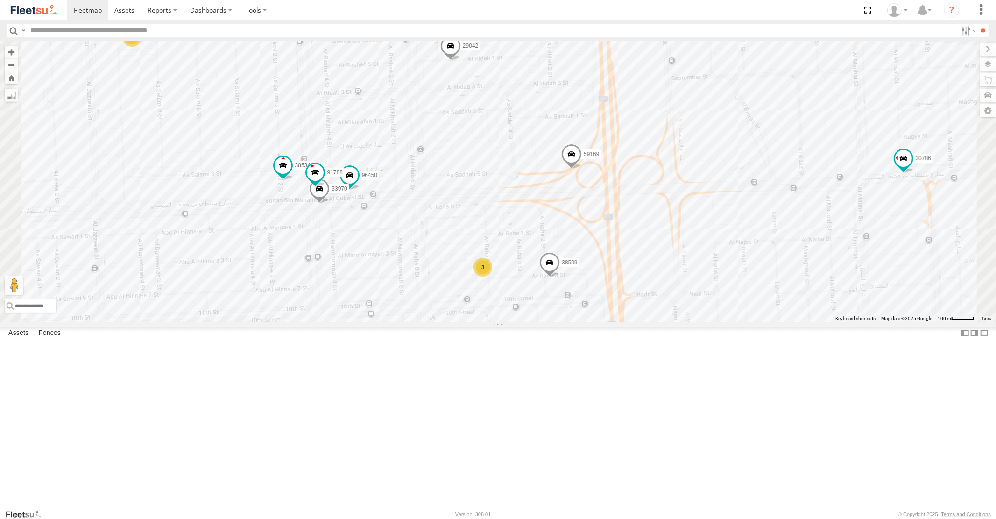
click at [581, 169] on span at bounding box center [571, 156] width 21 height 25
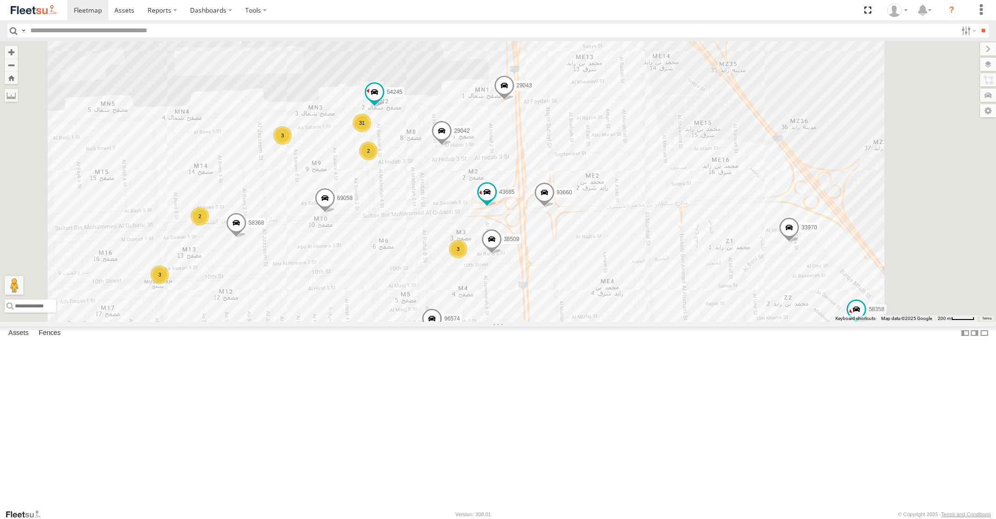
click at [86, 8] on span at bounding box center [88, 10] width 28 height 9
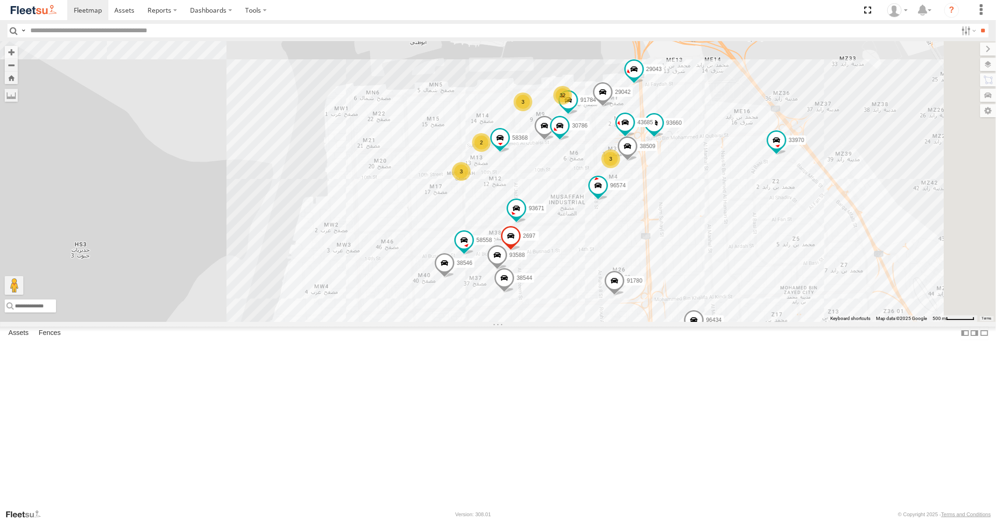
drag, startPoint x: 870, startPoint y: 99, endPoint x: 757, endPoint y: 264, distance: 200.1
click at [774, 255] on div "30427 93582 30426 93586-auh 93580 93591 93603 30782 60417 29040 93583 81928 307…" at bounding box center [498, 181] width 996 height 280
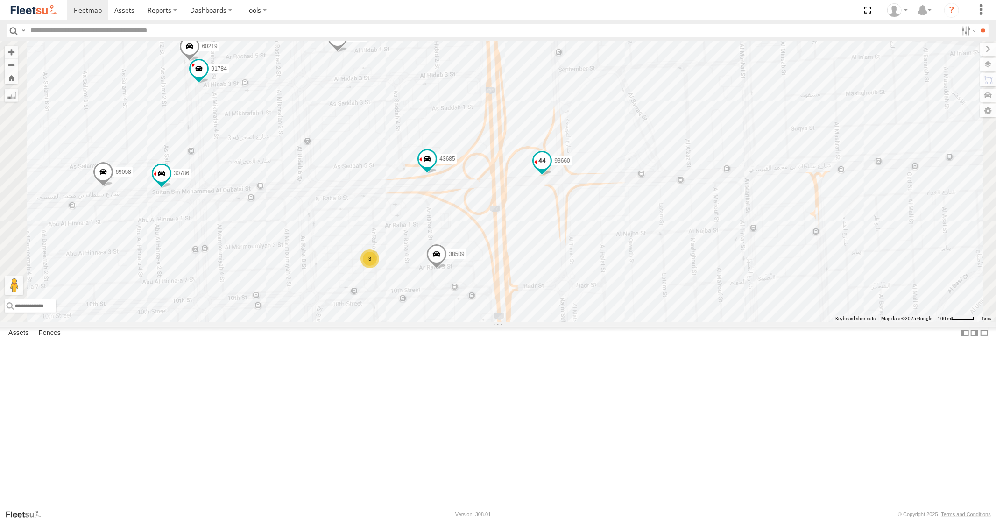
click at [550, 169] on span at bounding box center [542, 160] width 17 height 17
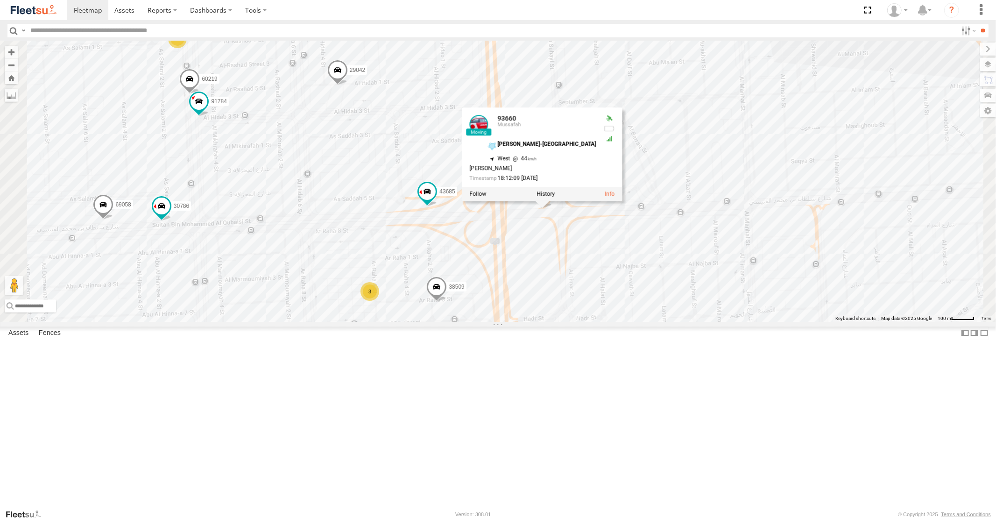
drag, startPoint x: 622, startPoint y: 281, endPoint x: 621, endPoint y: 355, distance: 73.8
click at [621, 321] on div "30427 93582 30426 93586-auh 93580 93591 93603 30782 60417 29040 93583 81928 307…" at bounding box center [498, 181] width 996 height 280
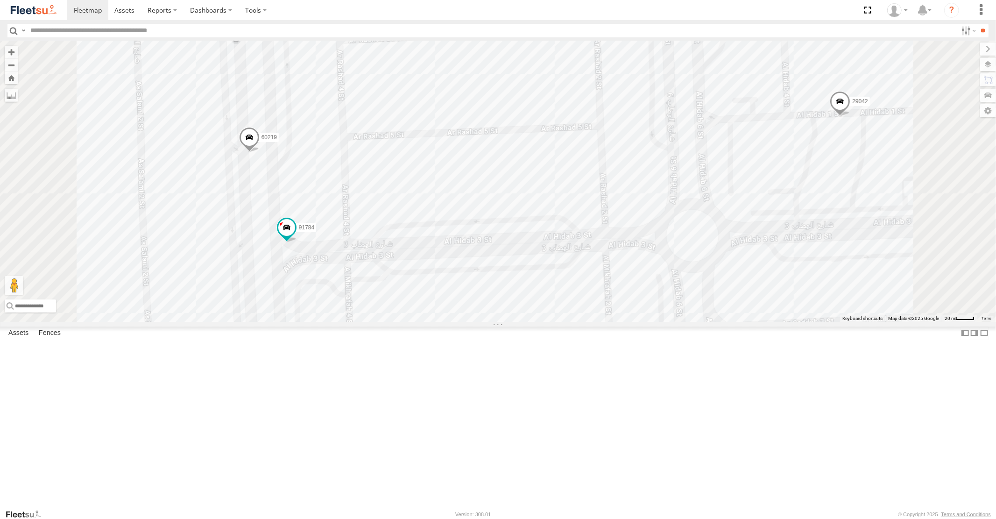
drag, startPoint x: 399, startPoint y: 189, endPoint x: 439, endPoint y: 301, distance: 118.6
click at [437, 296] on div "30427 93582 30426 93586-auh 93580 93591 93603 30782 60417 29040 93583 81928 307…" at bounding box center [498, 181] width 996 height 280
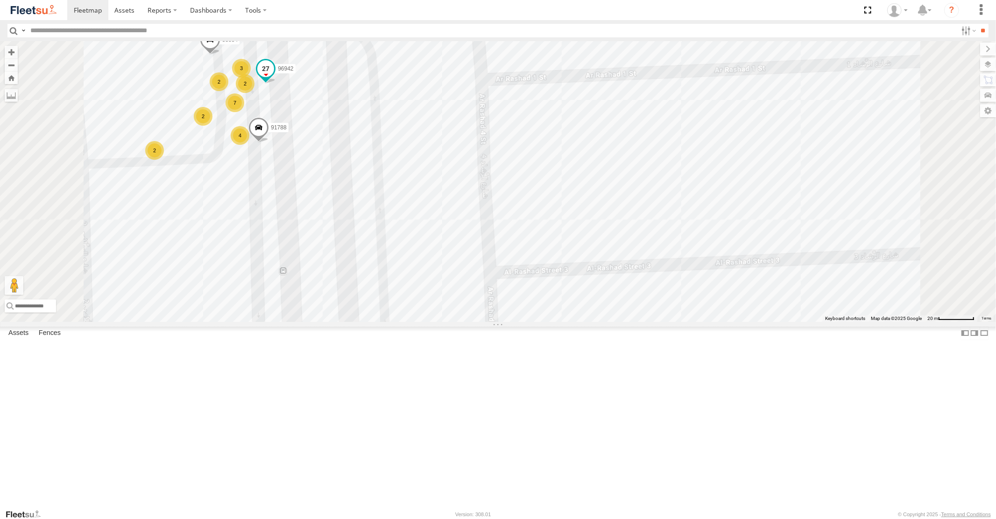
click at [276, 84] on span at bounding box center [265, 70] width 21 height 25
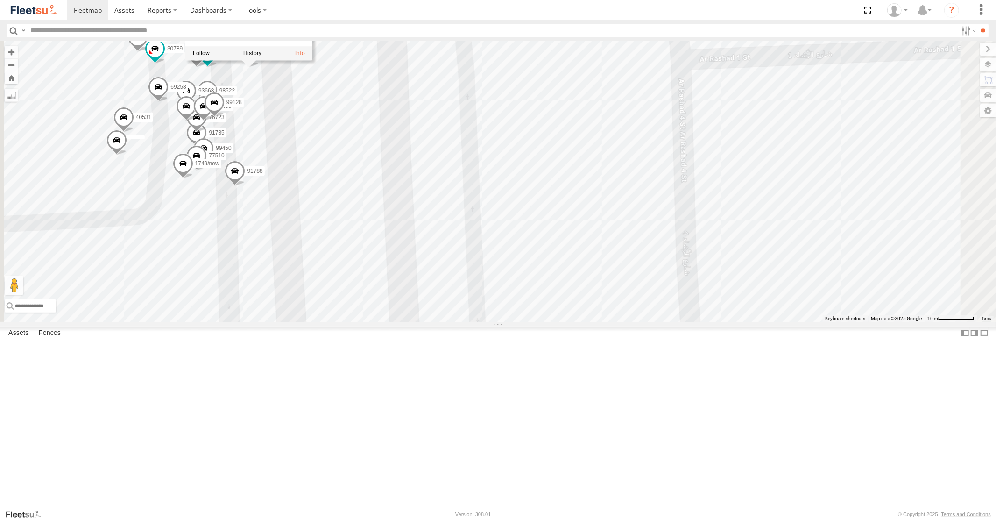
click at [245, 186] on span at bounding box center [235, 173] width 21 height 25
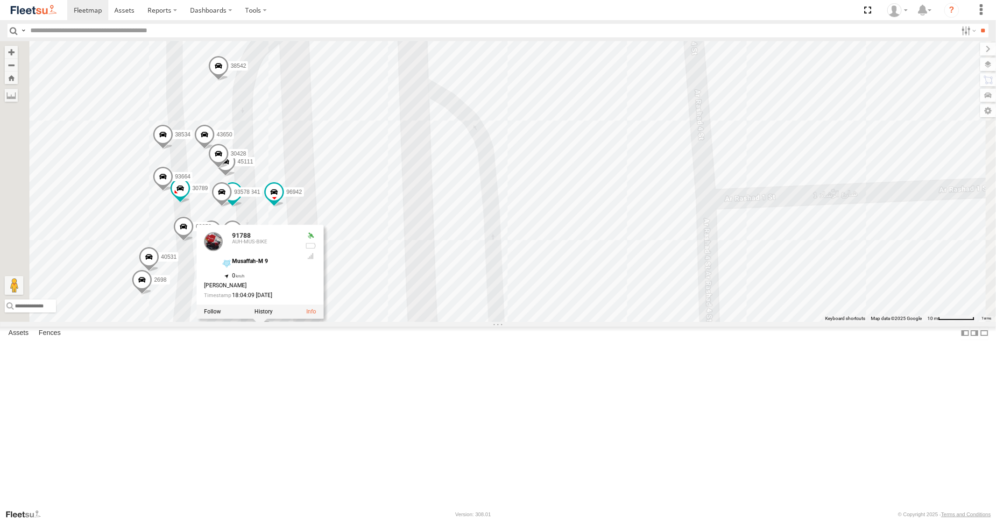
click at [228, 81] on span at bounding box center [218, 68] width 21 height 25
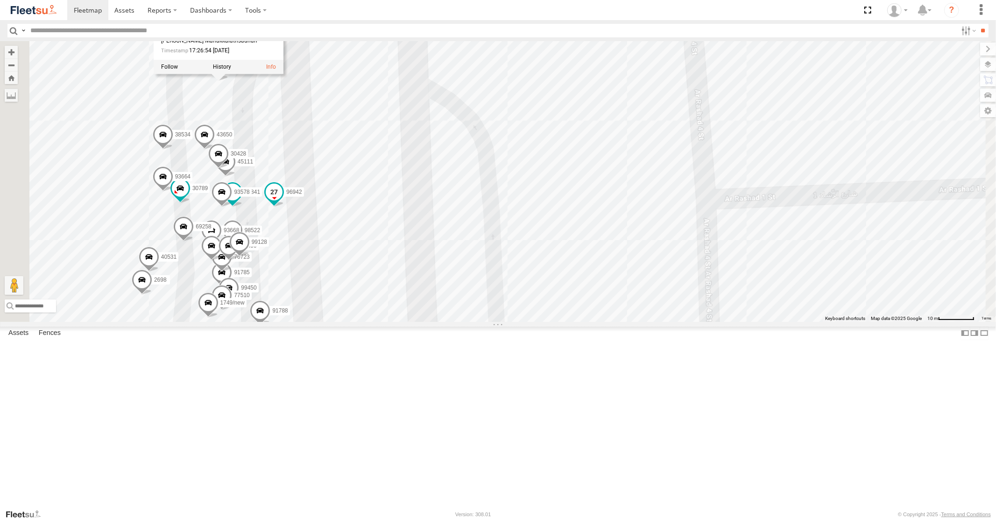
click at [282, 201] on span at bounding box center [274, 192] width 17 height 17
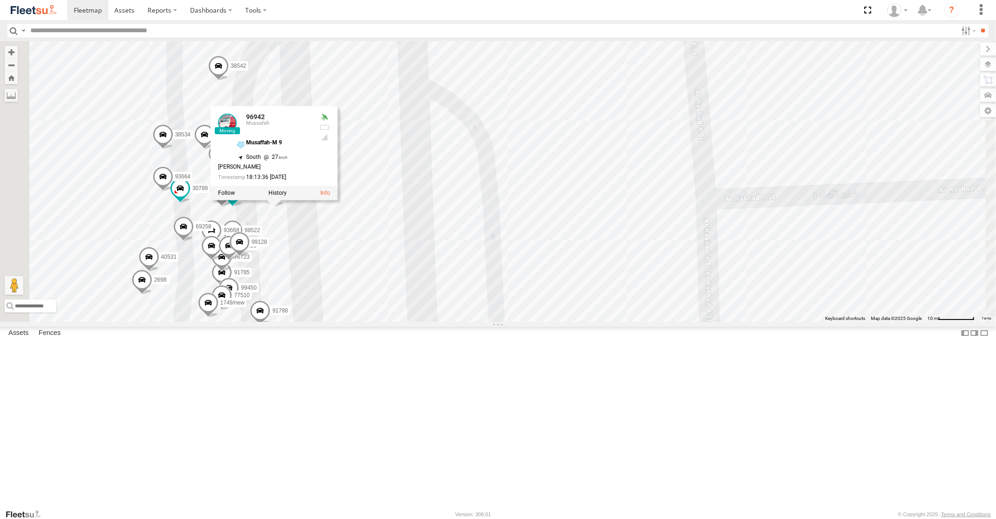
drag, startPoint x: 419, startPoint y: 342, endPoint x: 435, endPoint y: 290, distance: 54.3
click at [435, 290] on div "30427 93582 30426 93586-auh 93580 93591 93603 30782 60417 29040 93583 81928 307…" at bounding box center [498, 181] width 996 height 280
click at [439, 278] on div "30427 93582 30426 93586-auh 93580 93591 93603 30782 60417 29040 93583 81928 307…" at bounding box center [498, 181] width 996 height 280
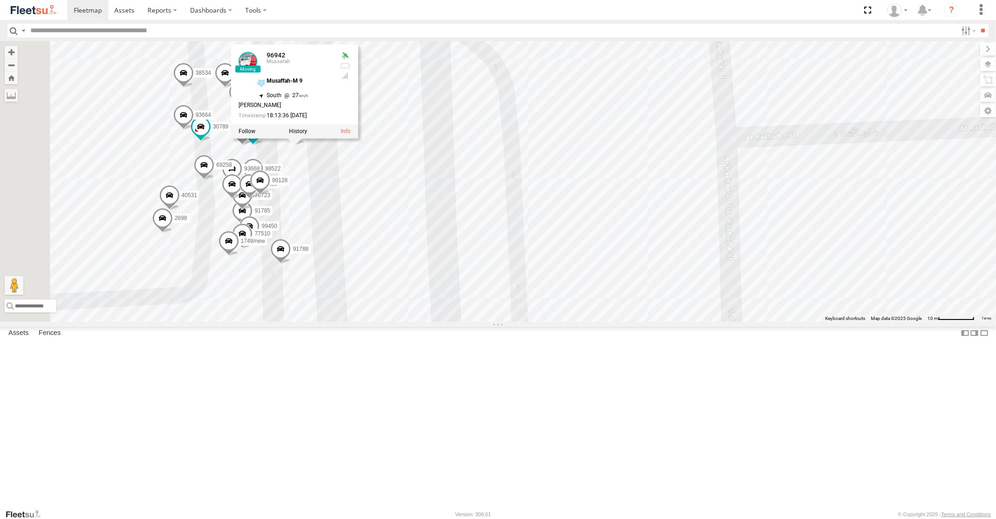
click at [270, 195] on span at bounding box center [259, 182] width 21 height 25
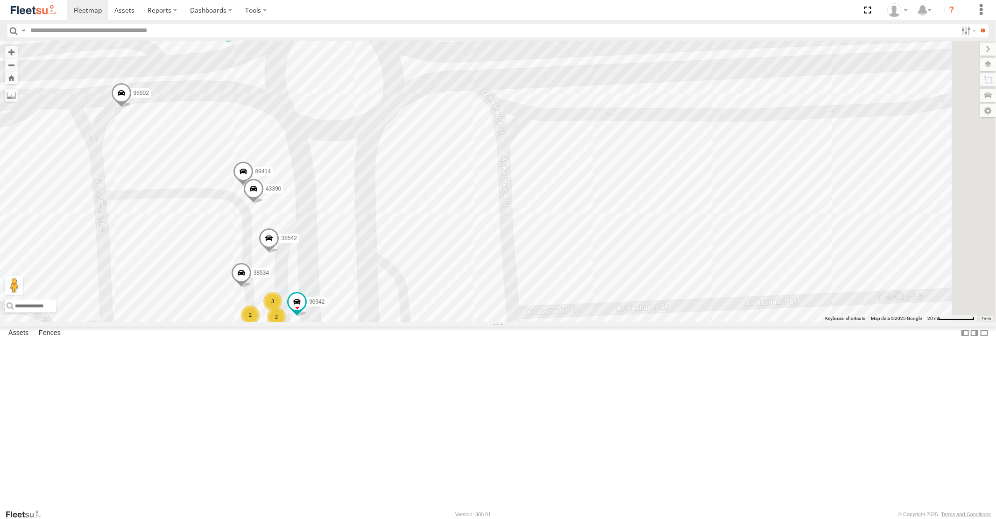
drag, startPoint x: 431, startPoint y: 131, endPoint x: 413, endPoint y: 201, distance: 72.4
click at [413, 201] on div "30427 93582 30426 93586-auh 93580 93591 93603 30782 60417 29040 93583 81928 307…" at bounding box center [498, 181] width 996 height 280
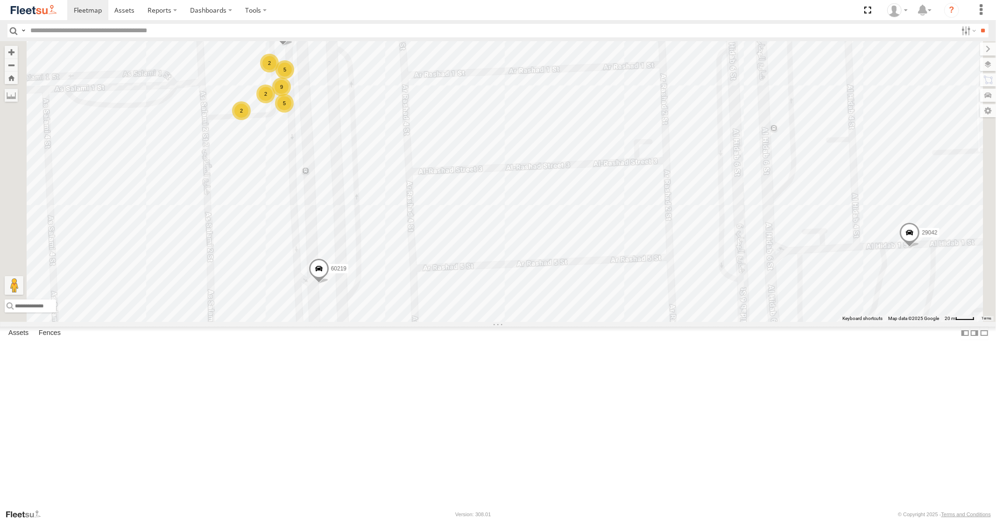
click at [329, 284] on span at bounding box center [318, 271] width 21 height 25
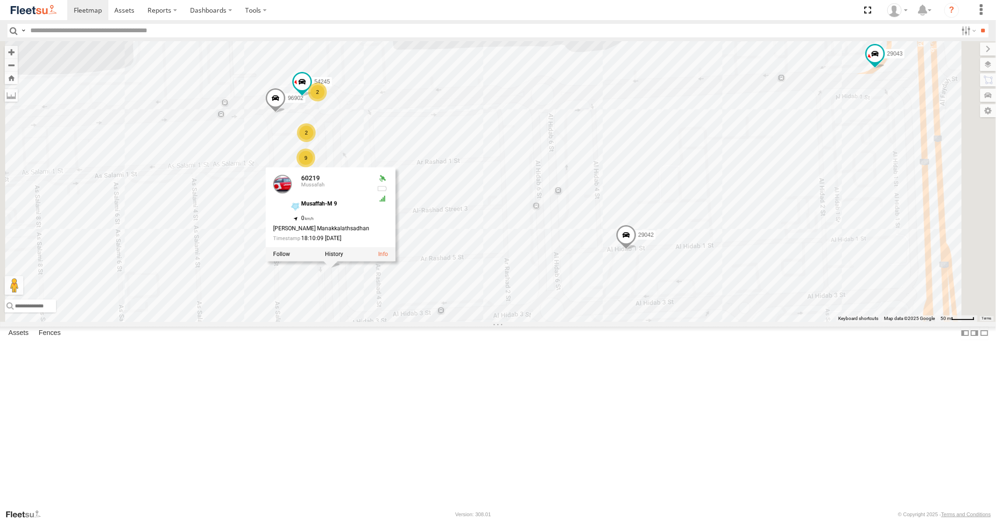
drag, startPoint x: 465, startPoint y: 430, endPoint x: 473, endPoint y: 346, distance: 84.9
click at [473, 321] on div "30427 93582 30426 93586-auh 93580 93591 93603 30782 60417 29040 93583 81928 307…" at bounding box center [498, 181] width 996 height 280
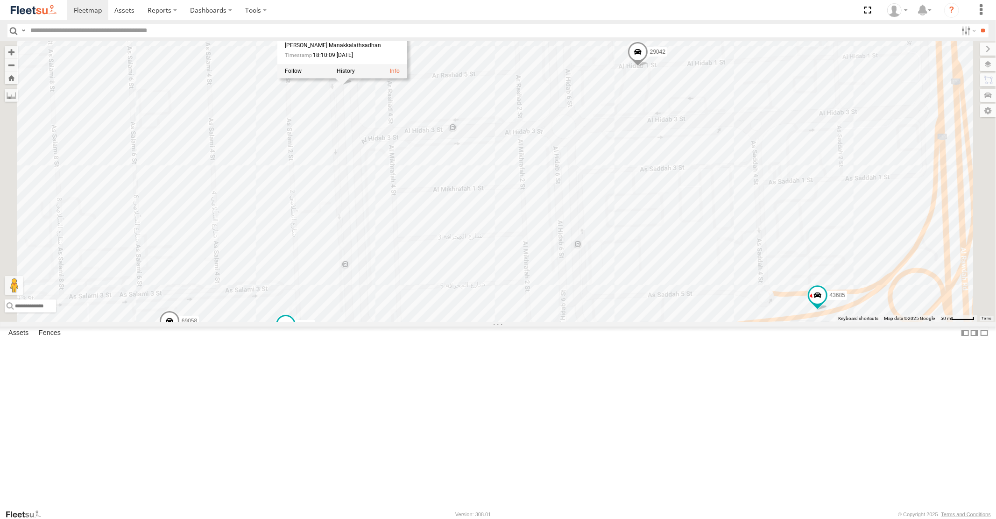
click at [294, 333] on span at bounding box center [285, 324] width 17 height 17
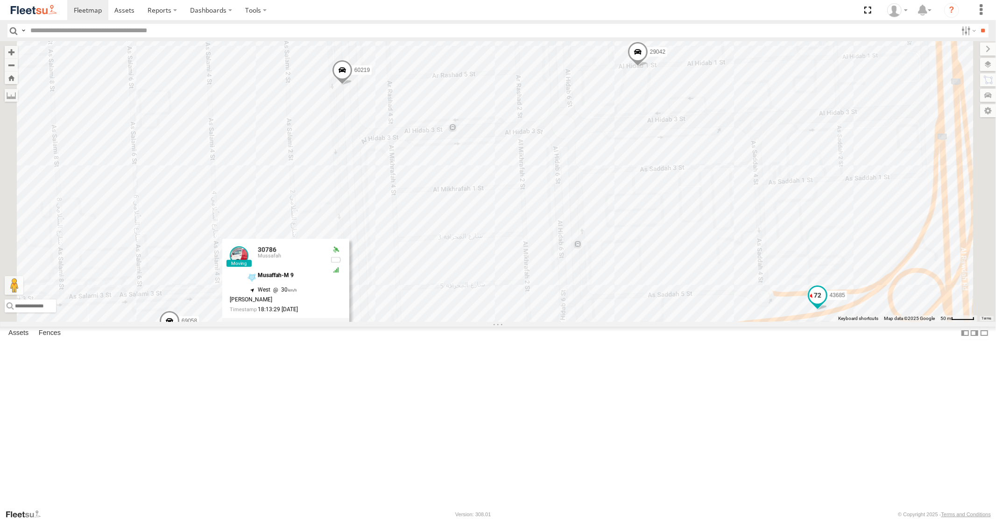
click at [825, 304] on span at bounding box center [817, 295] width 17 height 17
